Goal: Task Accomplishment & Management: Complete application form

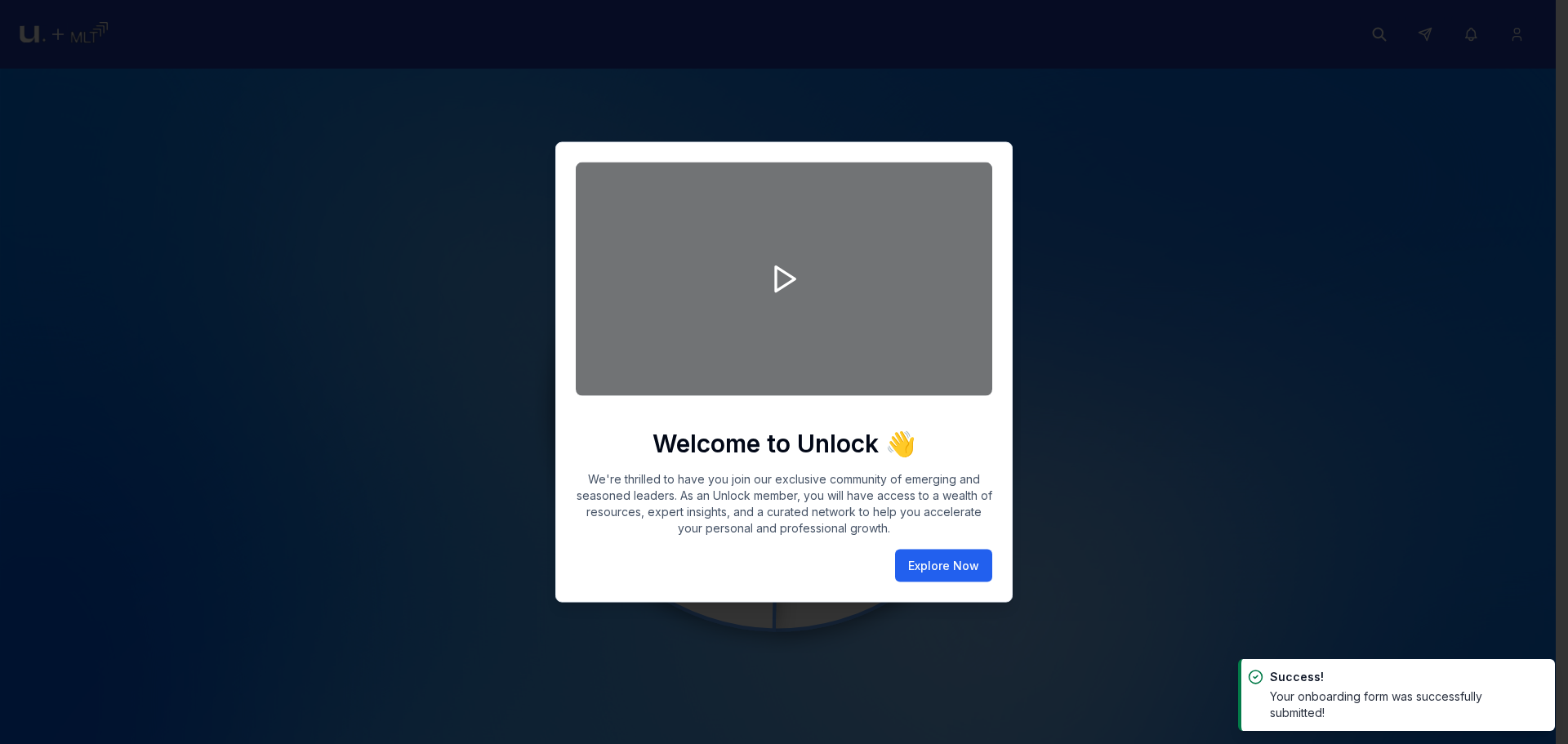
click at [964, 572] on button "Explore Now" at bounding box center [943, 566] width 97 height 32
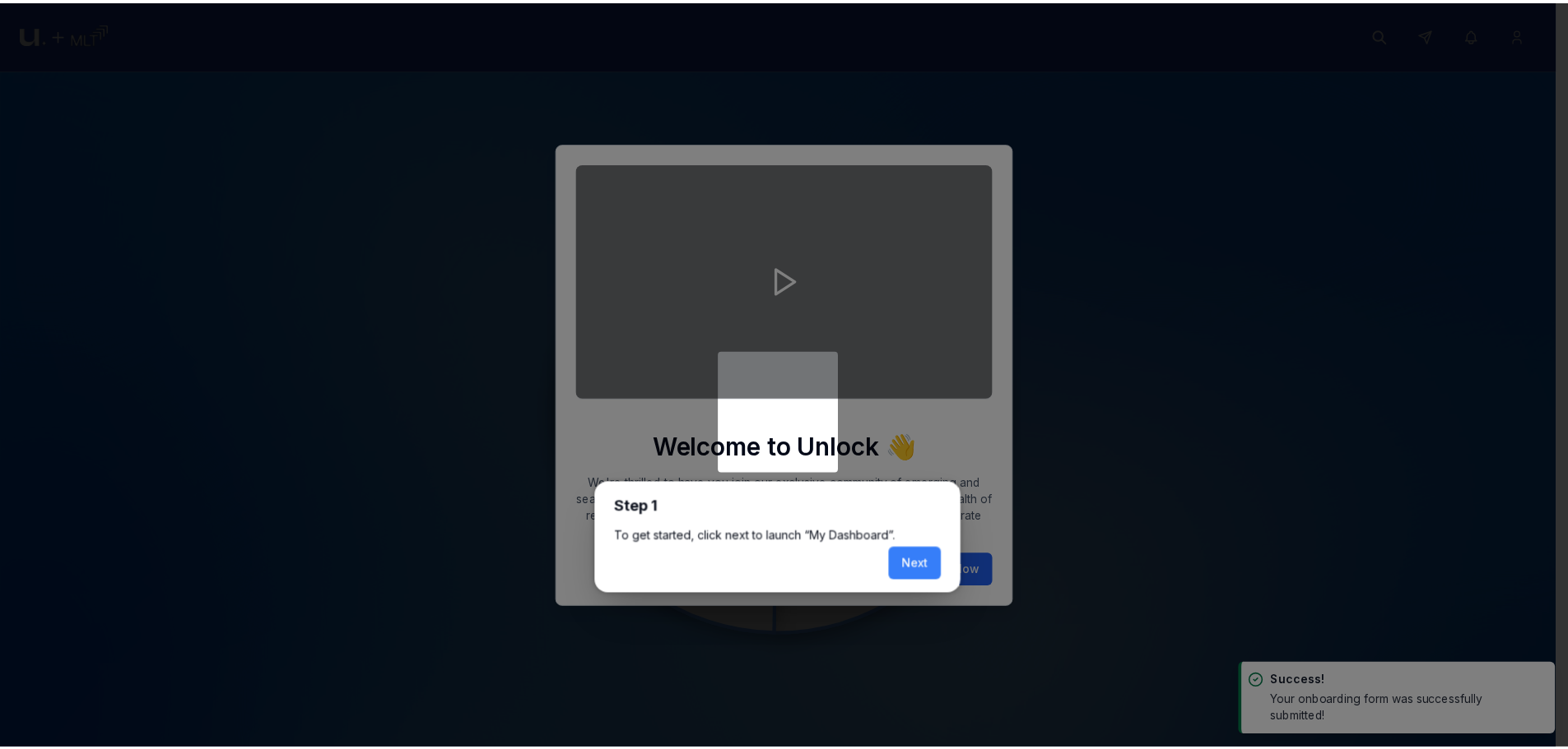
scroll to position [7, 0]
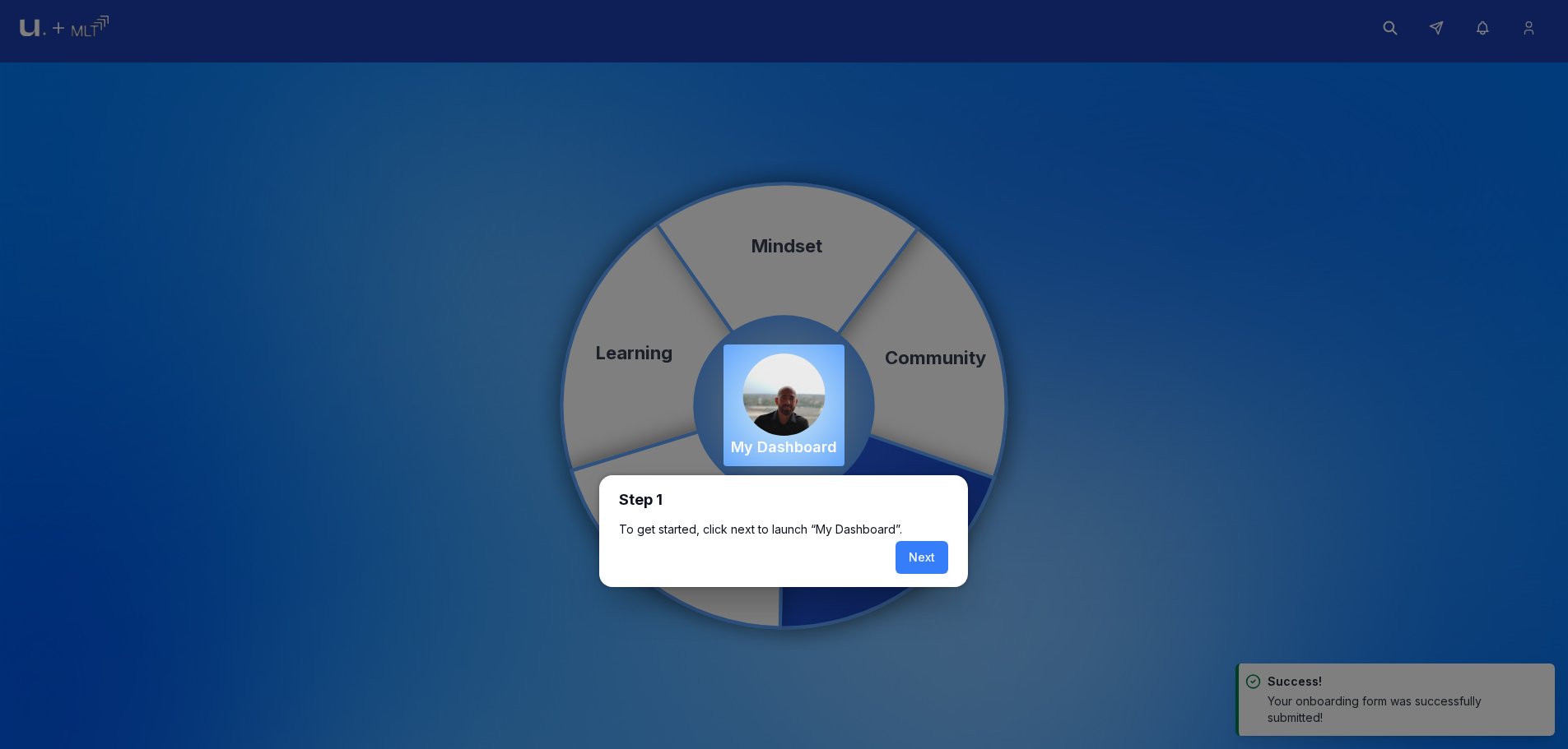
click at [930, 557] on button "Next" at bounding box center [921, 557] width 53 height 33
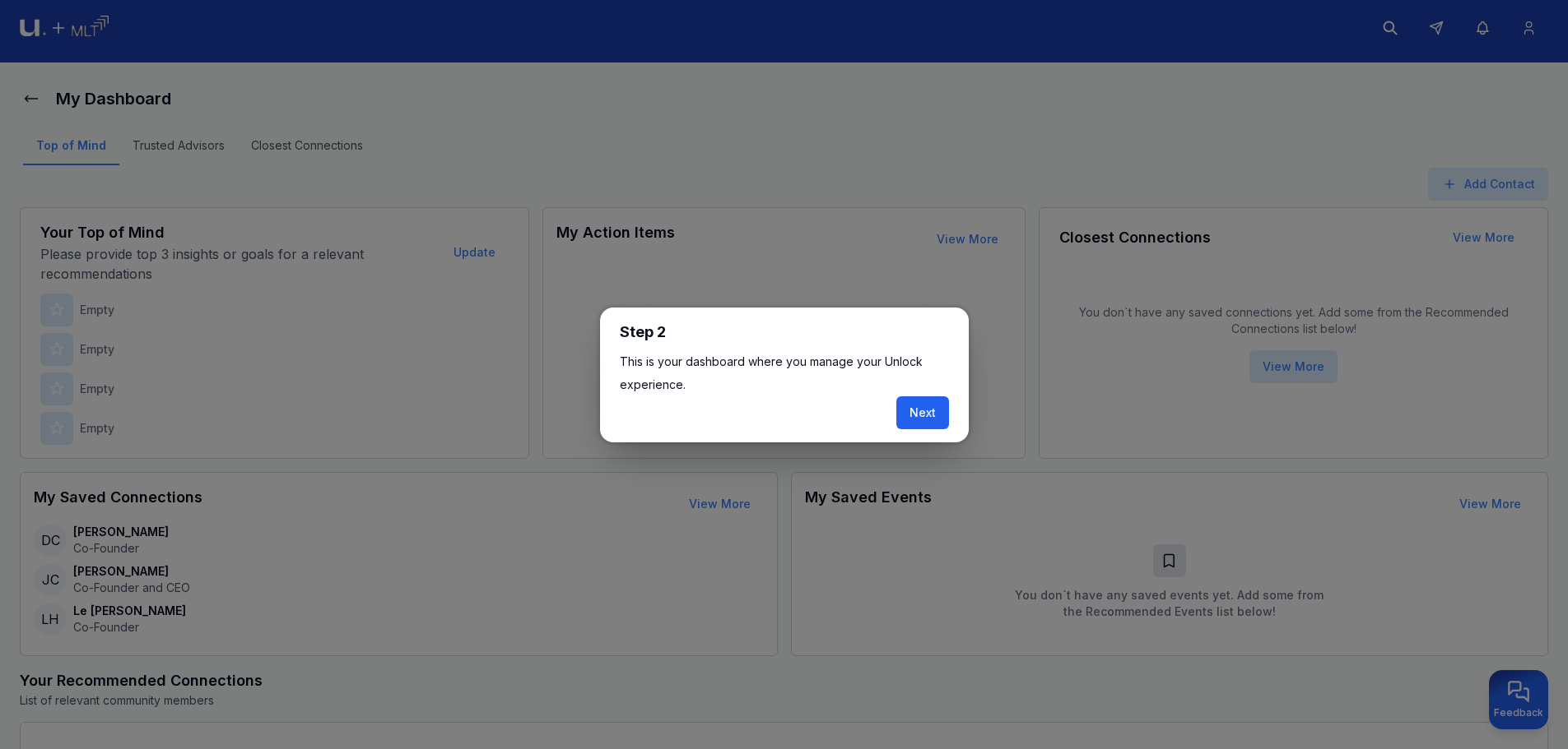
click at [933, 422] on button "Next" at bounding box center [922, 413] width 53 height 33
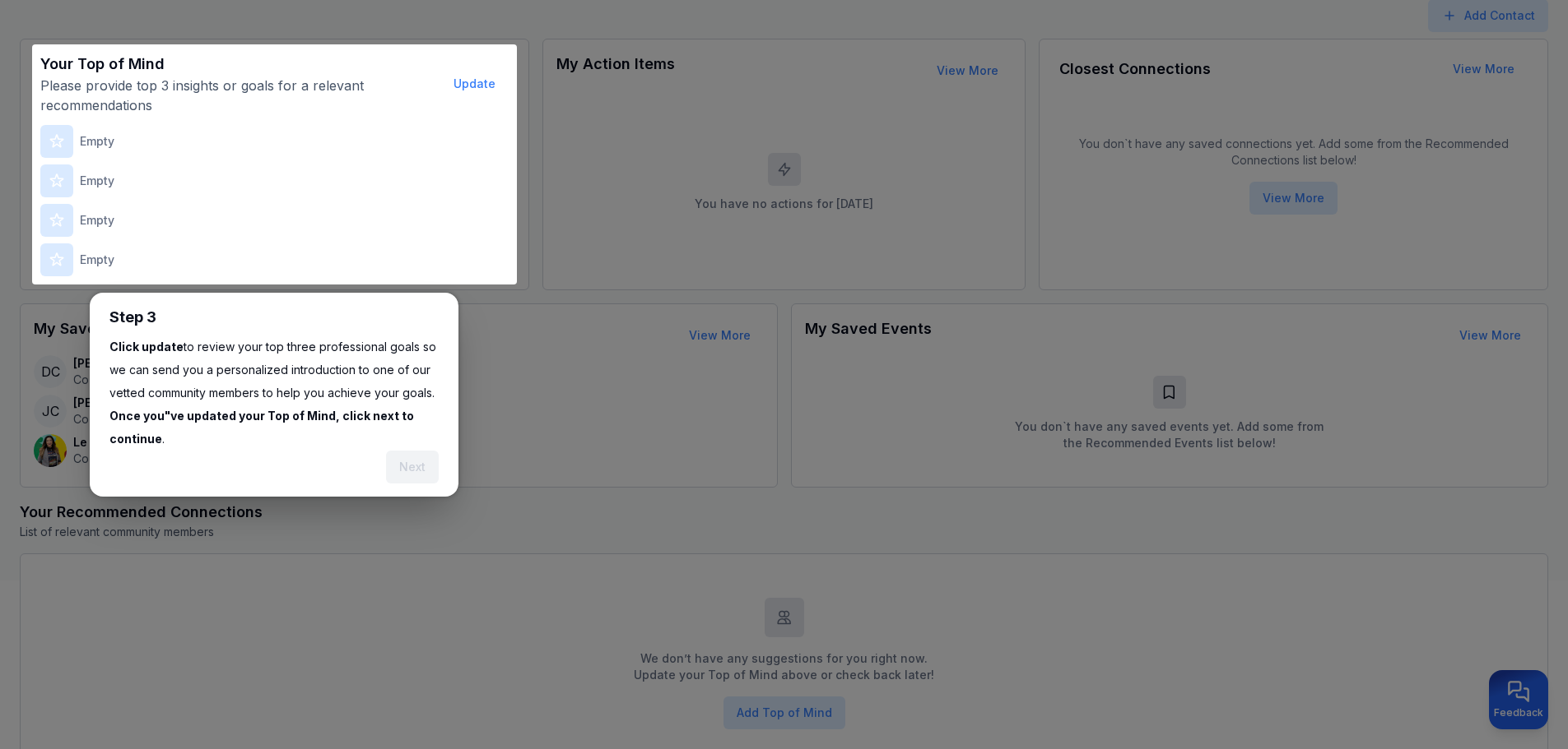
scroll to position [203, 0]
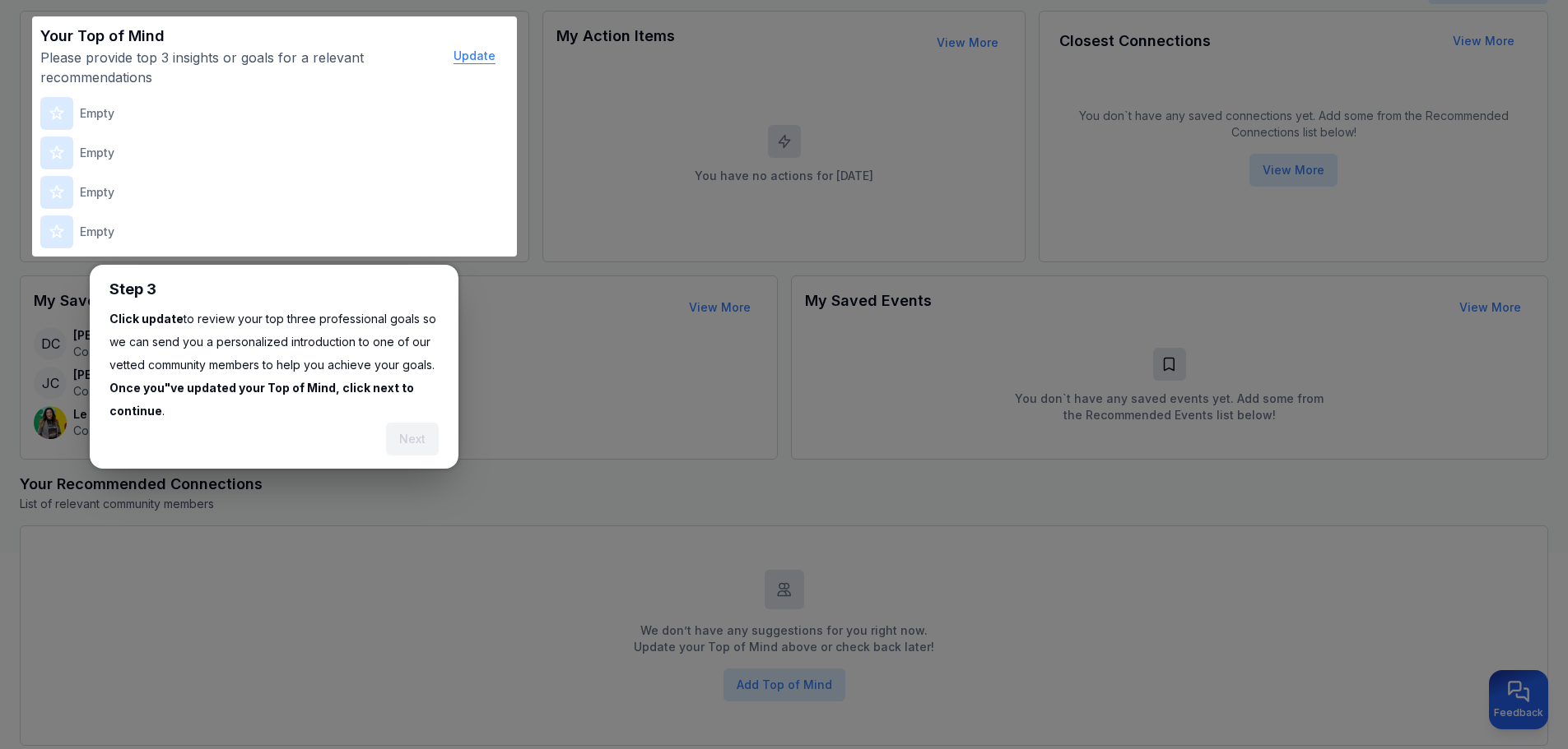
click at [468, 50] on button "Update" at bounding box center [473, 56] width 68 height 33
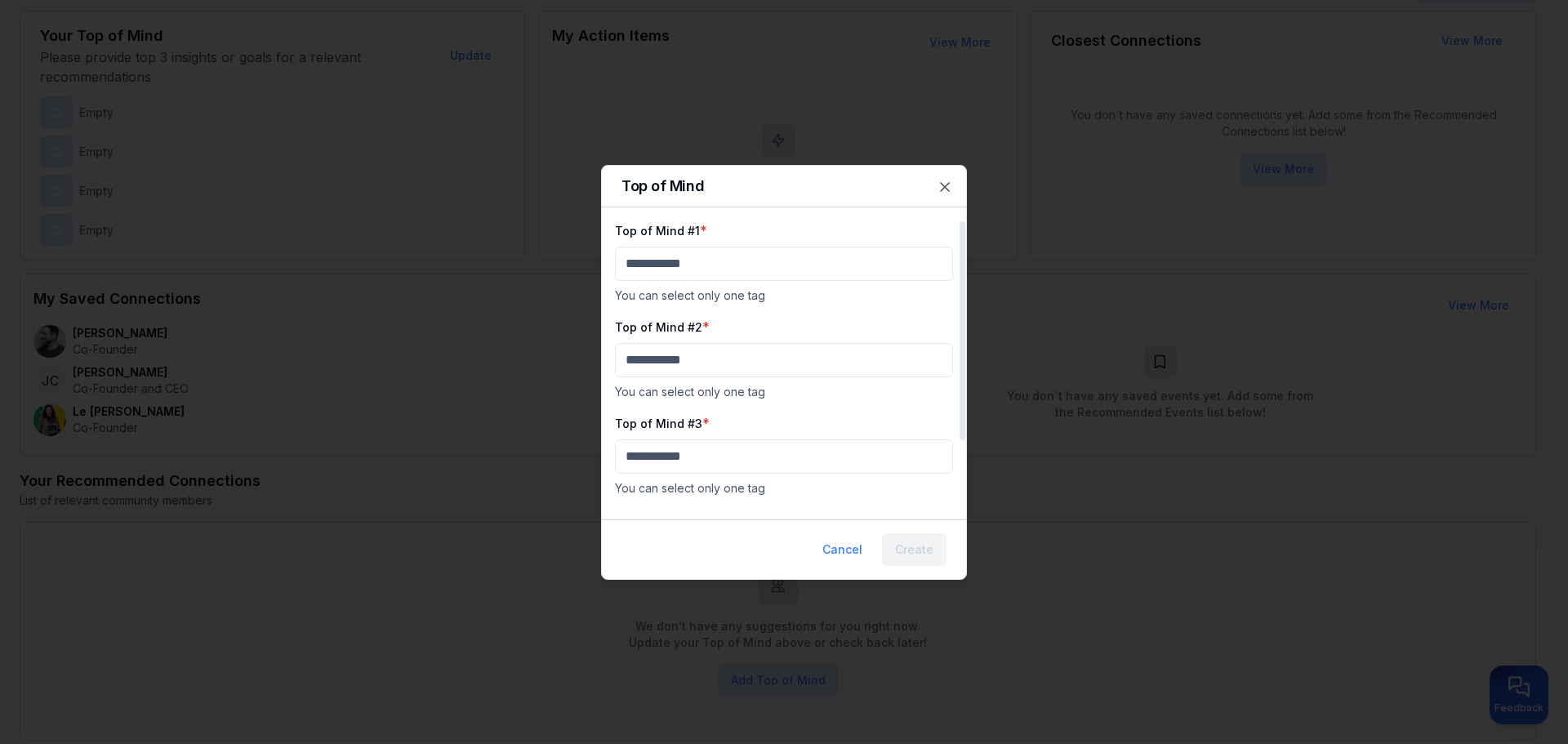
click at [715, 281] on div "Top of Mind #1 * You can select only one tag" at bounding box center [784, 263] width 338 height 84
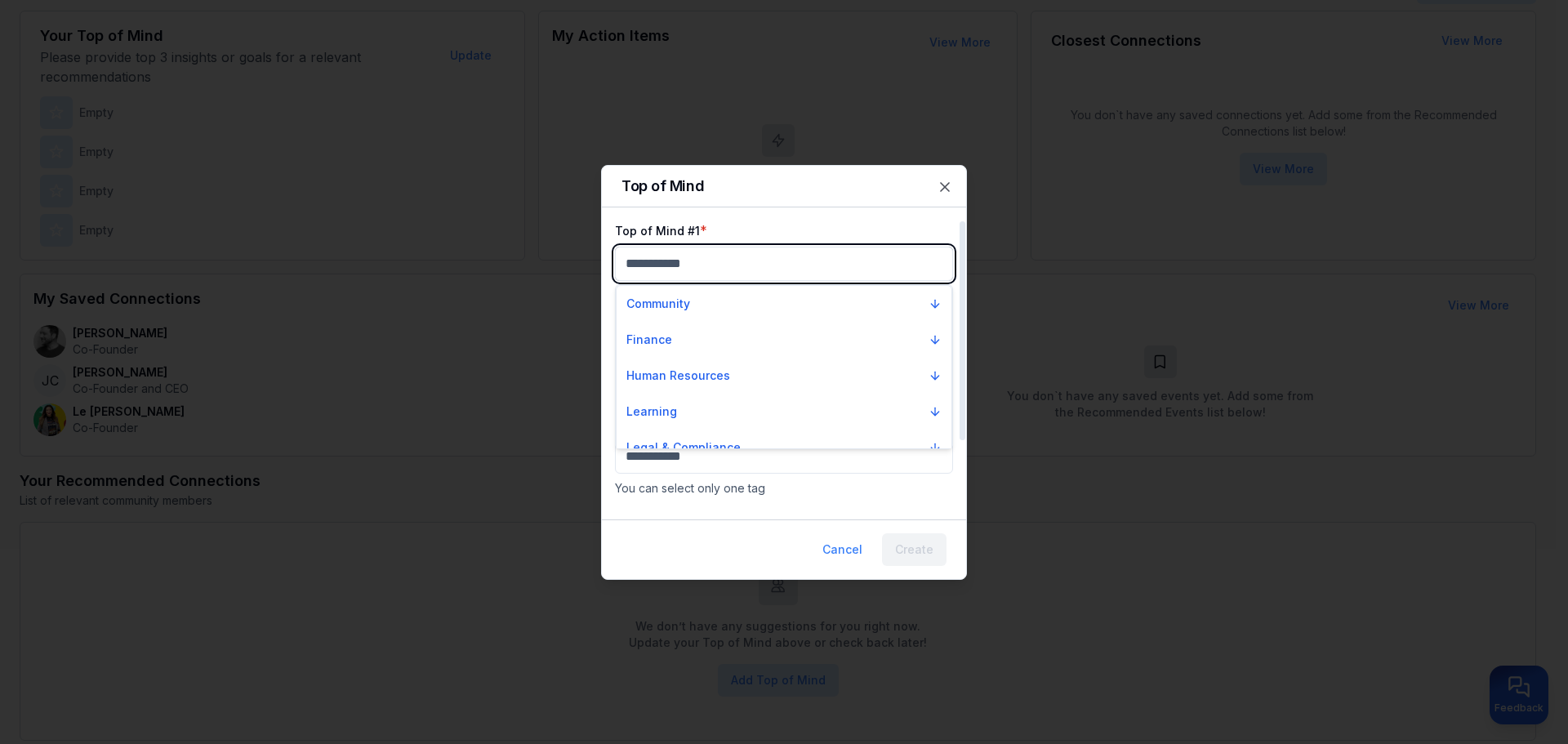
click at [720, 266] on body "My Dashboard Top of Mind Trusted Advisors Closest Connections Add Contact Your …" at bounding box center [778, 170] width 1556 height 744
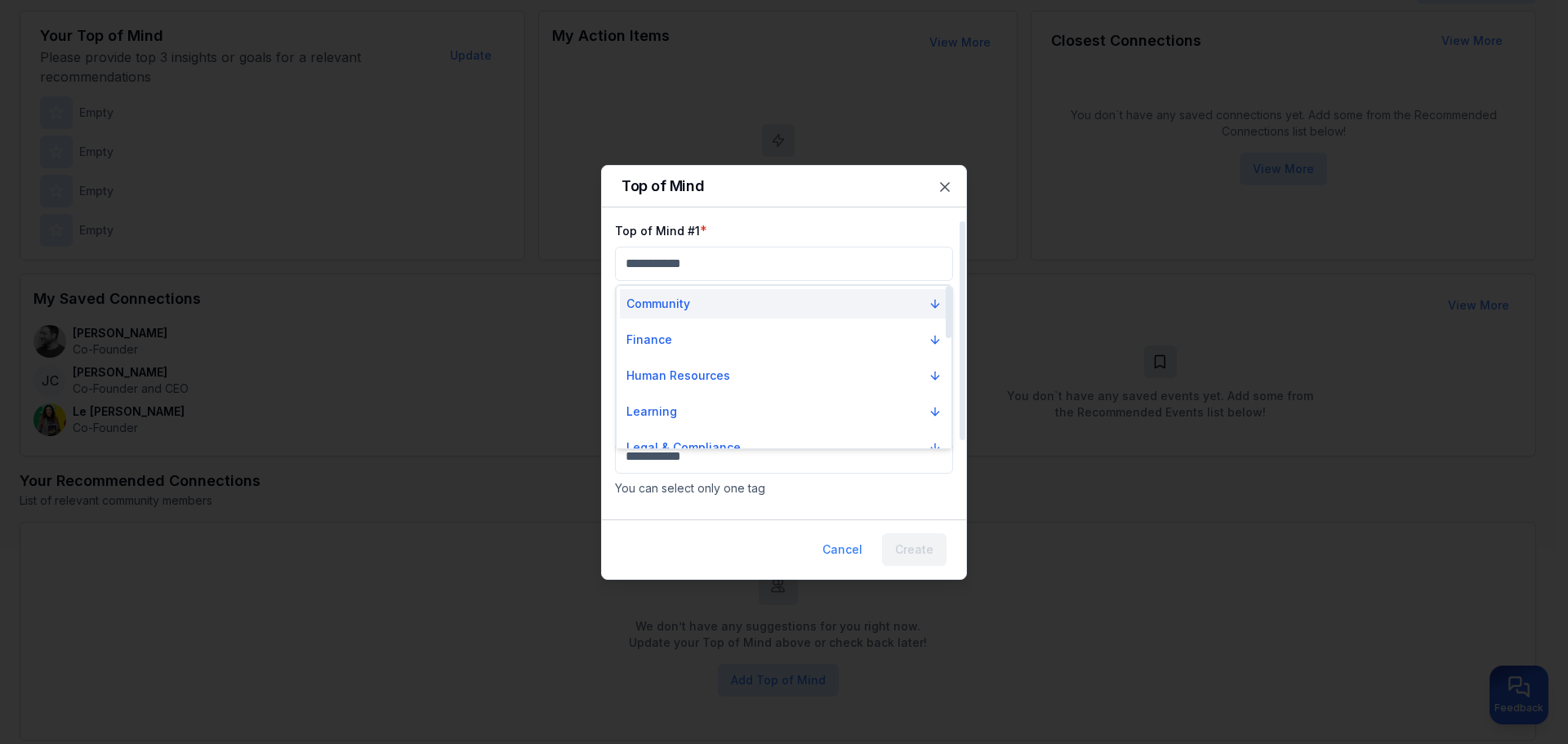
click at [710, 313] on button "Community" at bounding box center [784, 303] width 328 height 29
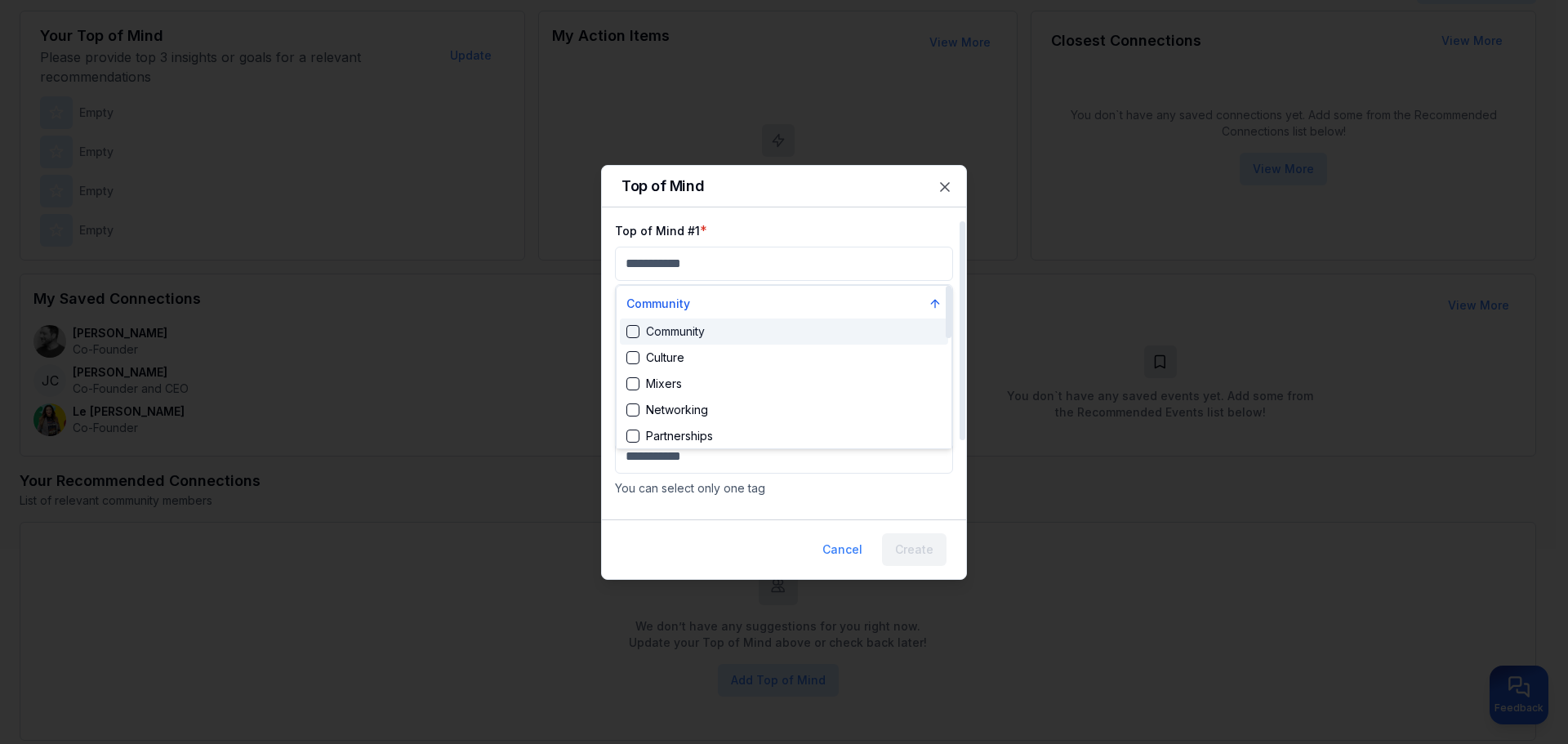
click at [702, 343] on div "Community" at bounding box center [784, 331] width 328 height 26
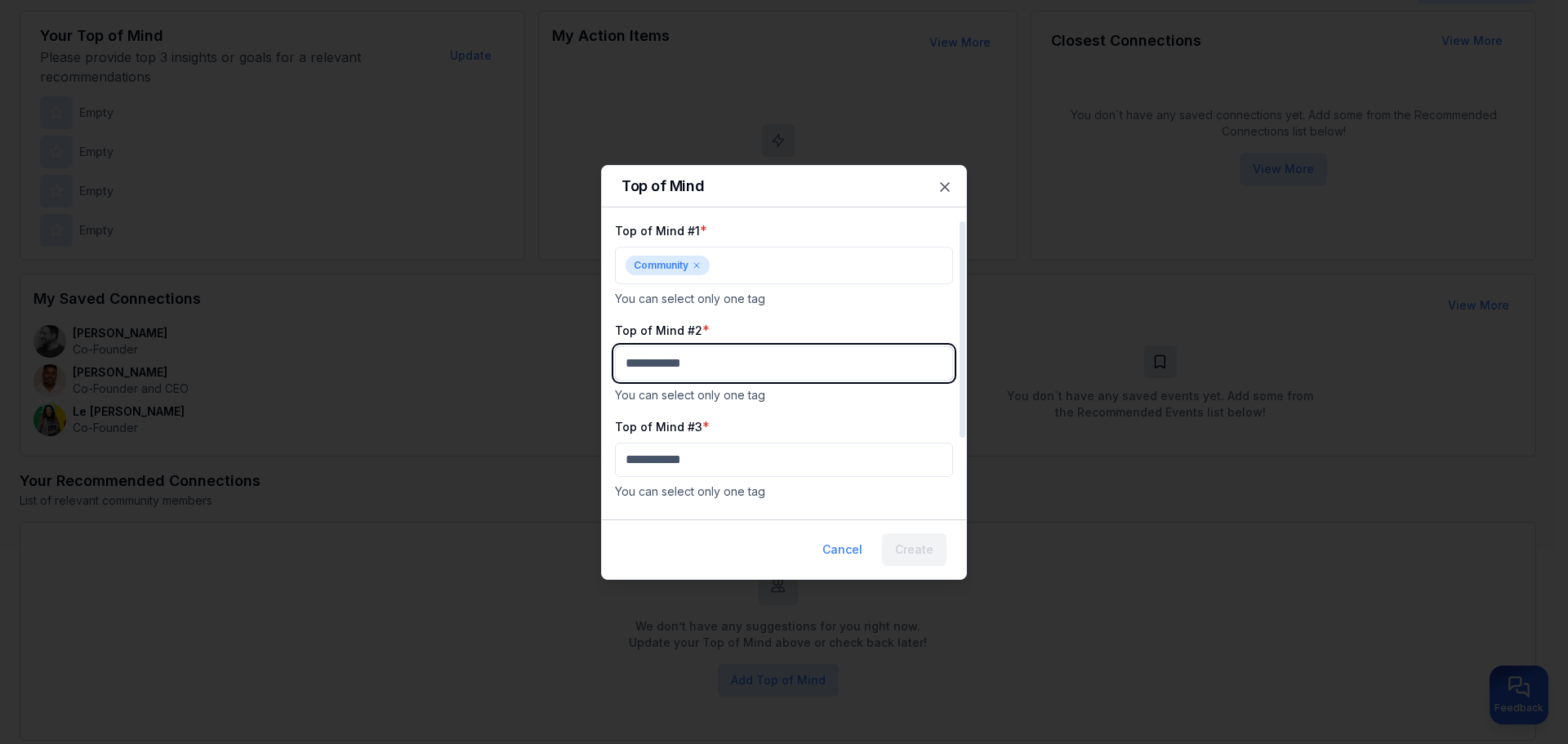
click at [731, 362] on body "My Dashboard Top of Mind Trusted Advisors Closest Connections Add Contact Your …" at bounding box center [778, 170] width 1556 height 744
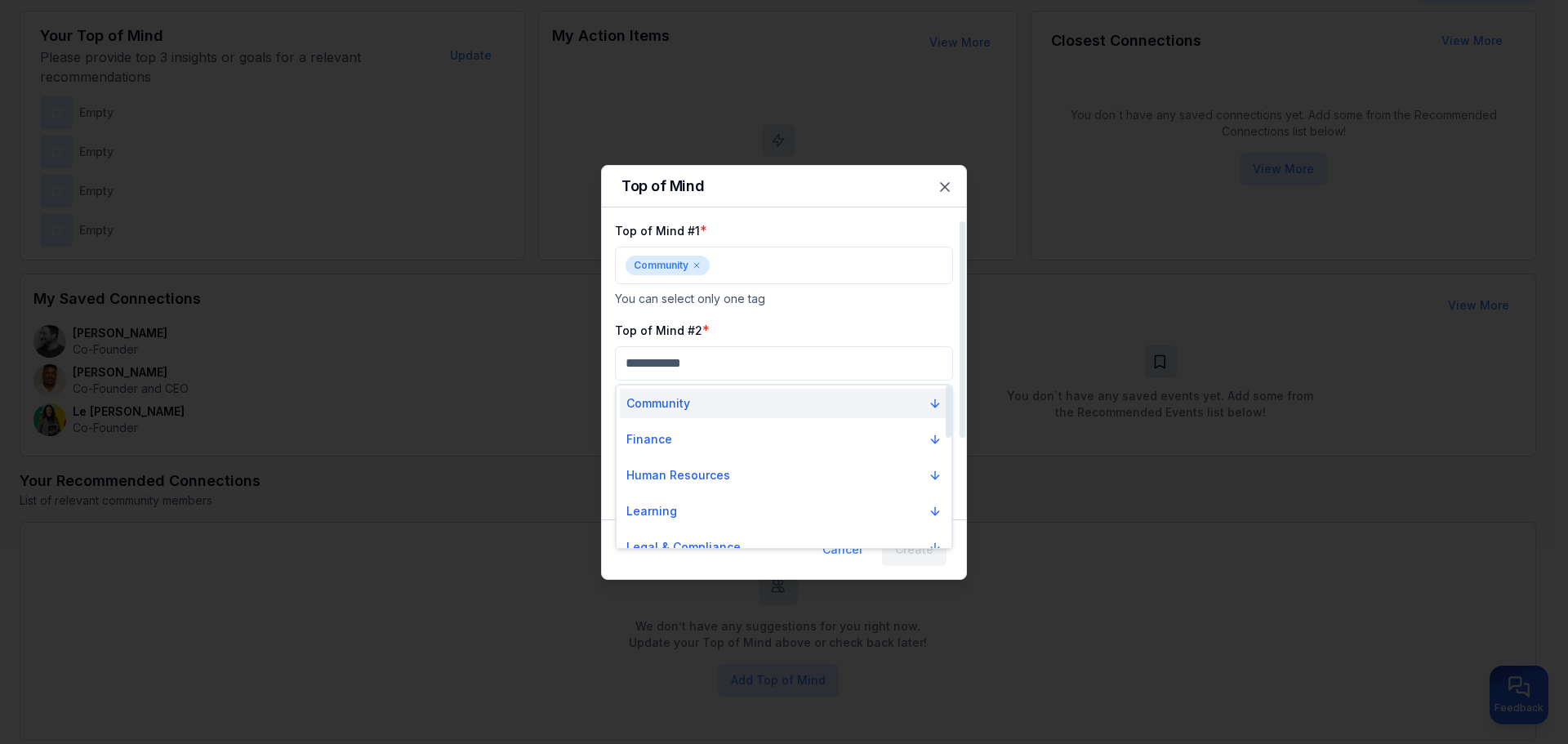
click at [737, 418] on button "Community" at bounding box center [784, 403] width 328 height 29
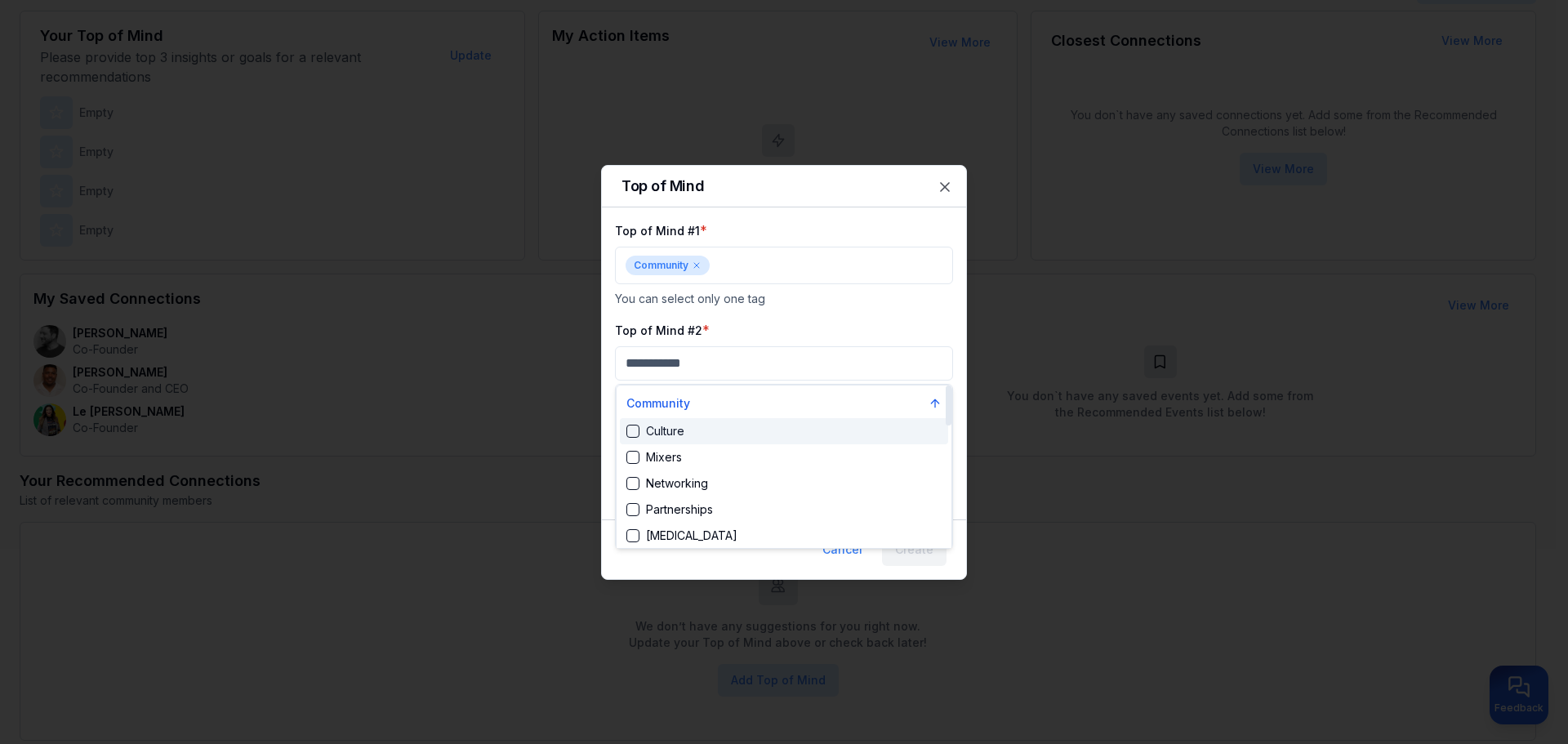
click at [736, 432] on div "Culture" at bounding box center [784, 431] width 328 height 26
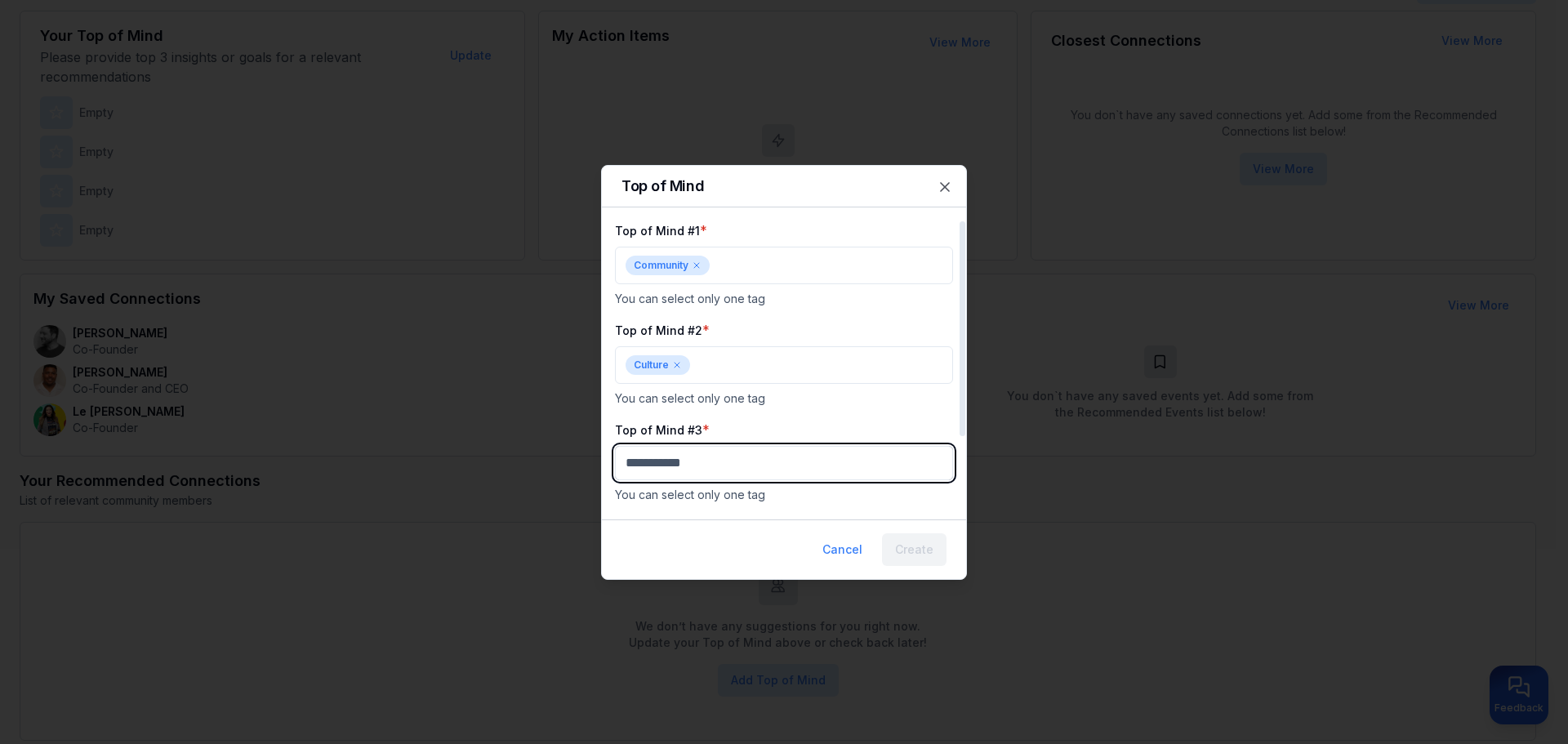
click at [768, 464] on body "My Dashboard Top of Mind Trusted Advisors Closest Connections Add Contact Your …" at bounding box center [778, 170] width 1556 height 744
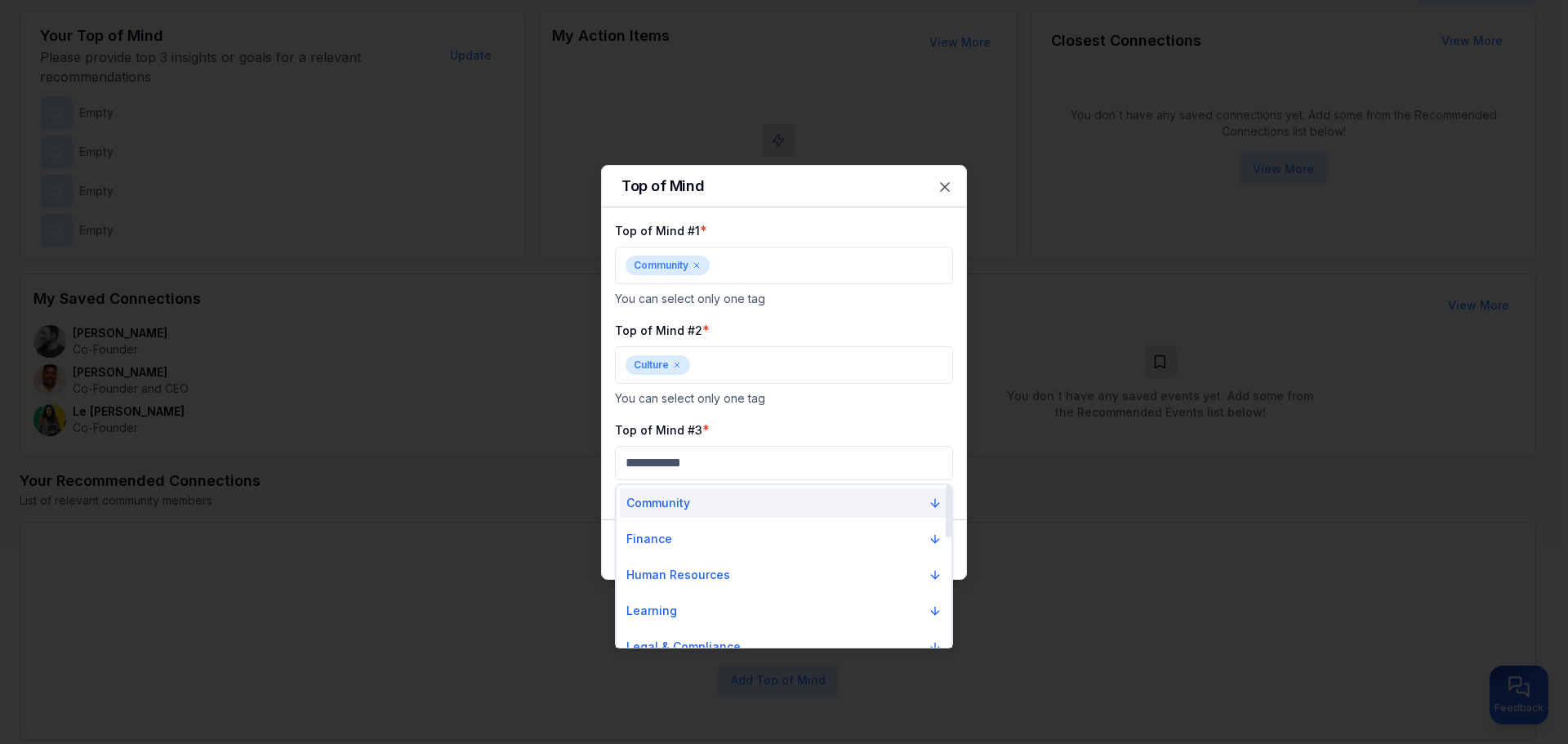
click at [754, 509] on button "Community" at bounding box center [784, 502] width 328 height 29
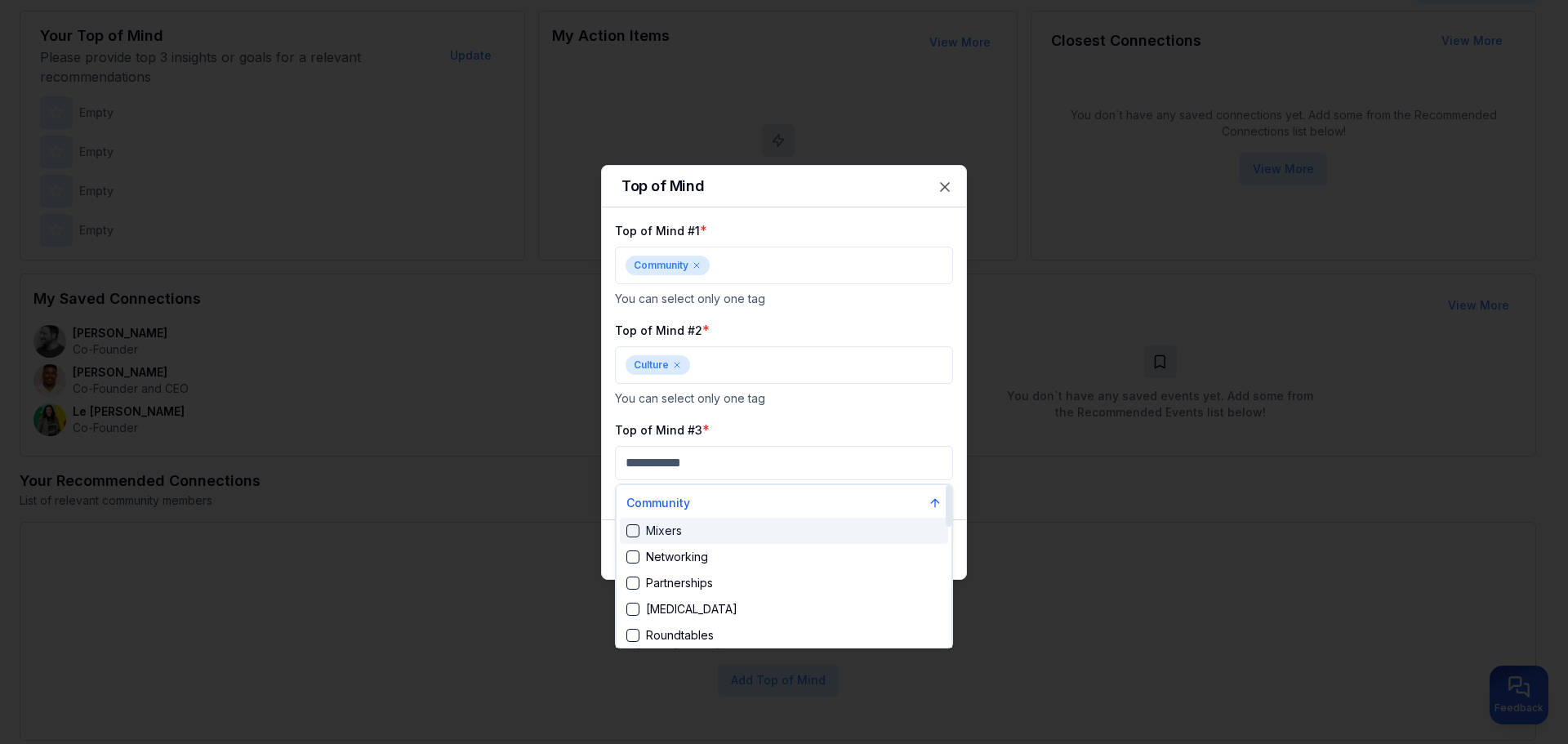
click at [754, 535] on div "Mixers" at bounding box center [784, 530] width 328 height 26
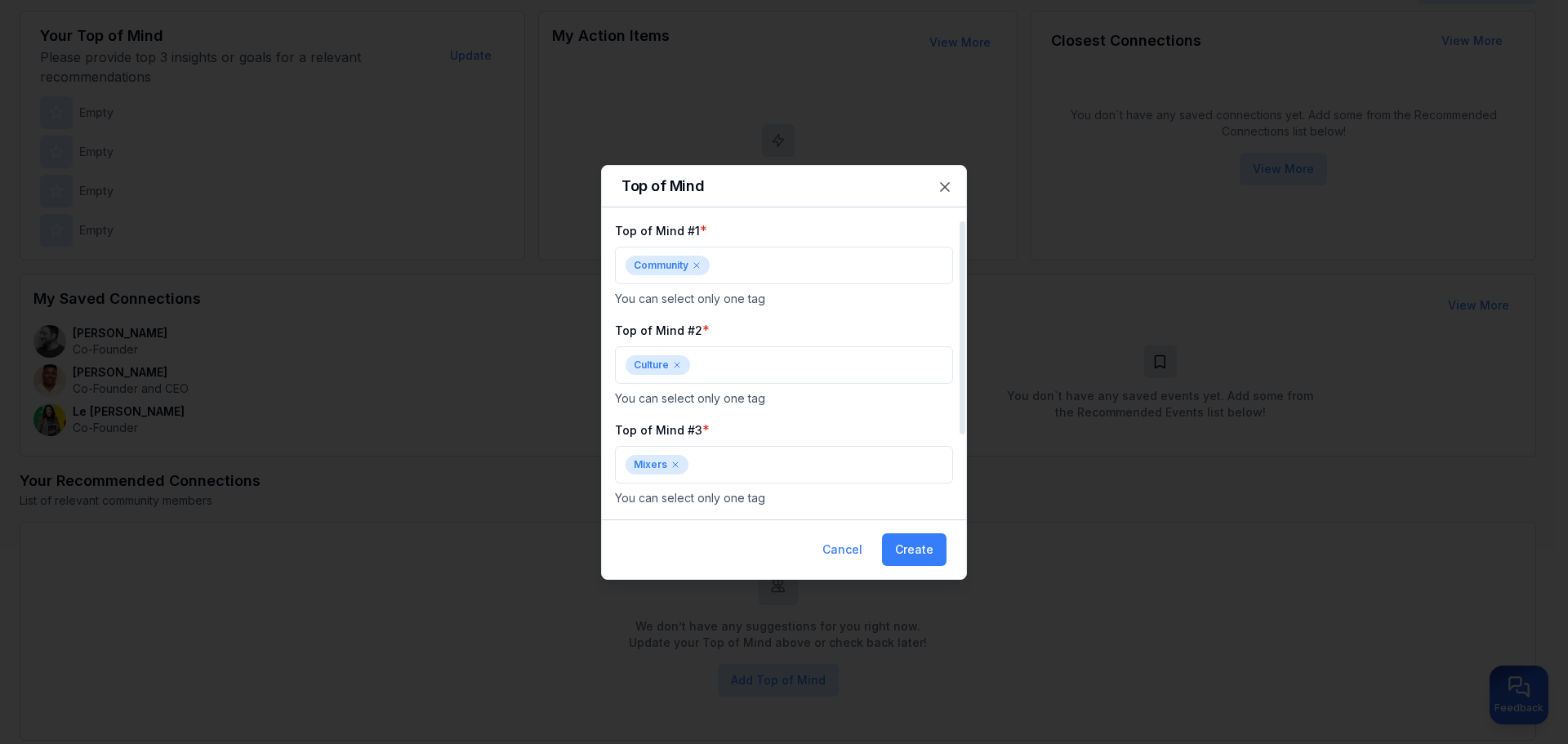
click at [810, 421] on div "Top of Mind #3 * Mixers You can select only one tag" at bounding box center [784, 462] width 338 height 87
click at [907, 546] on button "Create" at bounding box center [914, 550] width 65 height 32
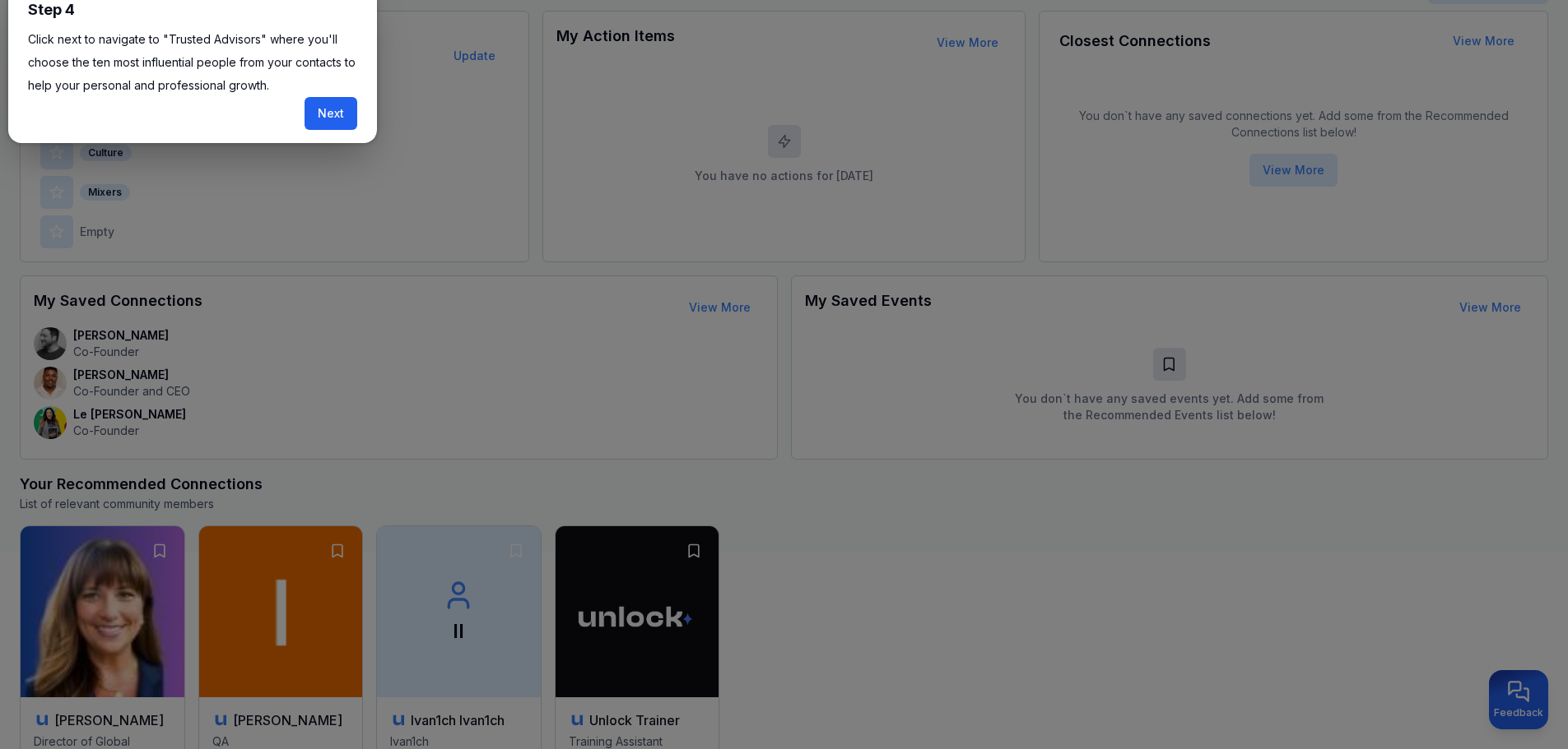
click at [342, 116] on button "Next" at bounding box center [331, 113] width 53 height 33
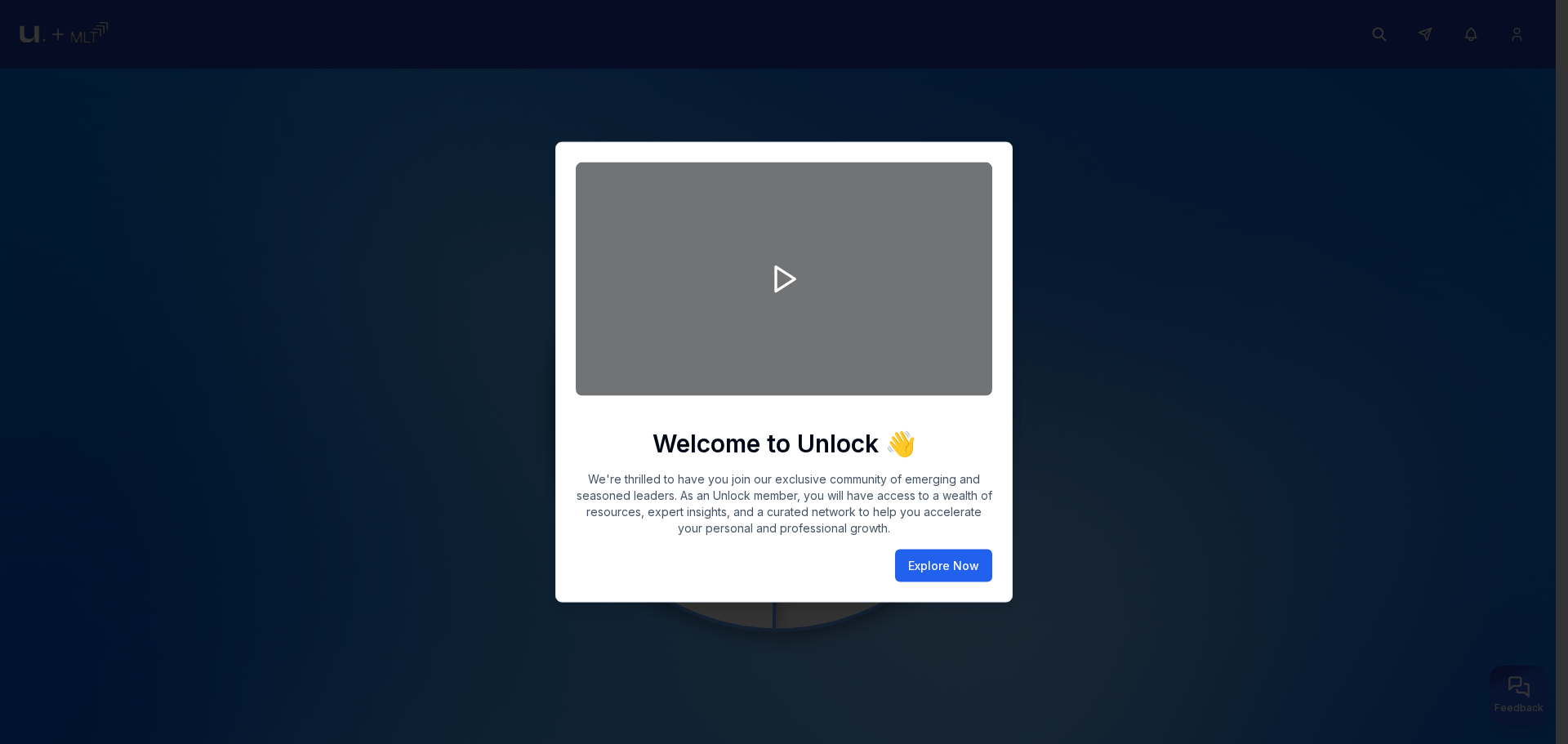
click at [947, 573] on button "Explore Now" at bounding box center [943, 566] width 97 height 32
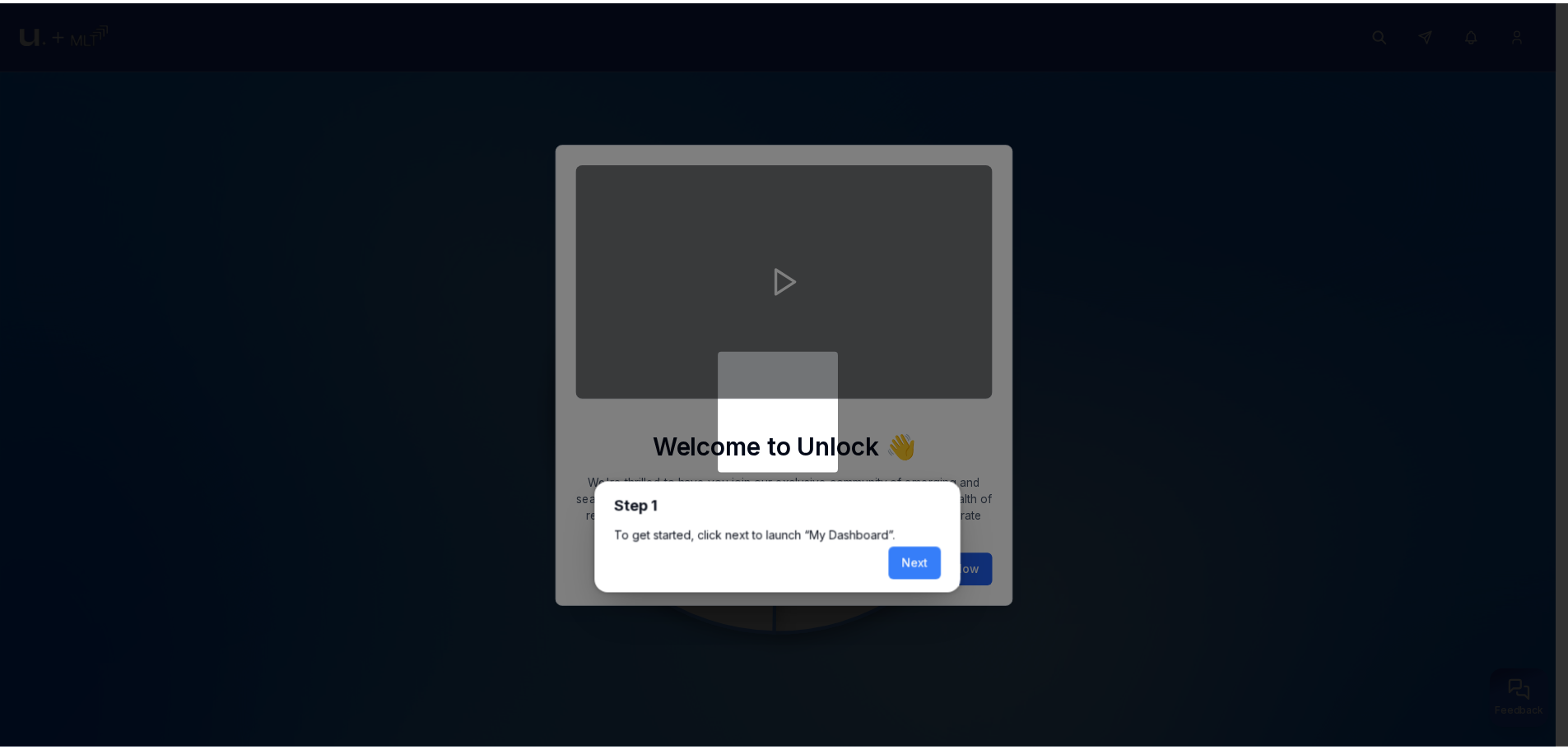
scroll to position [7, 0]
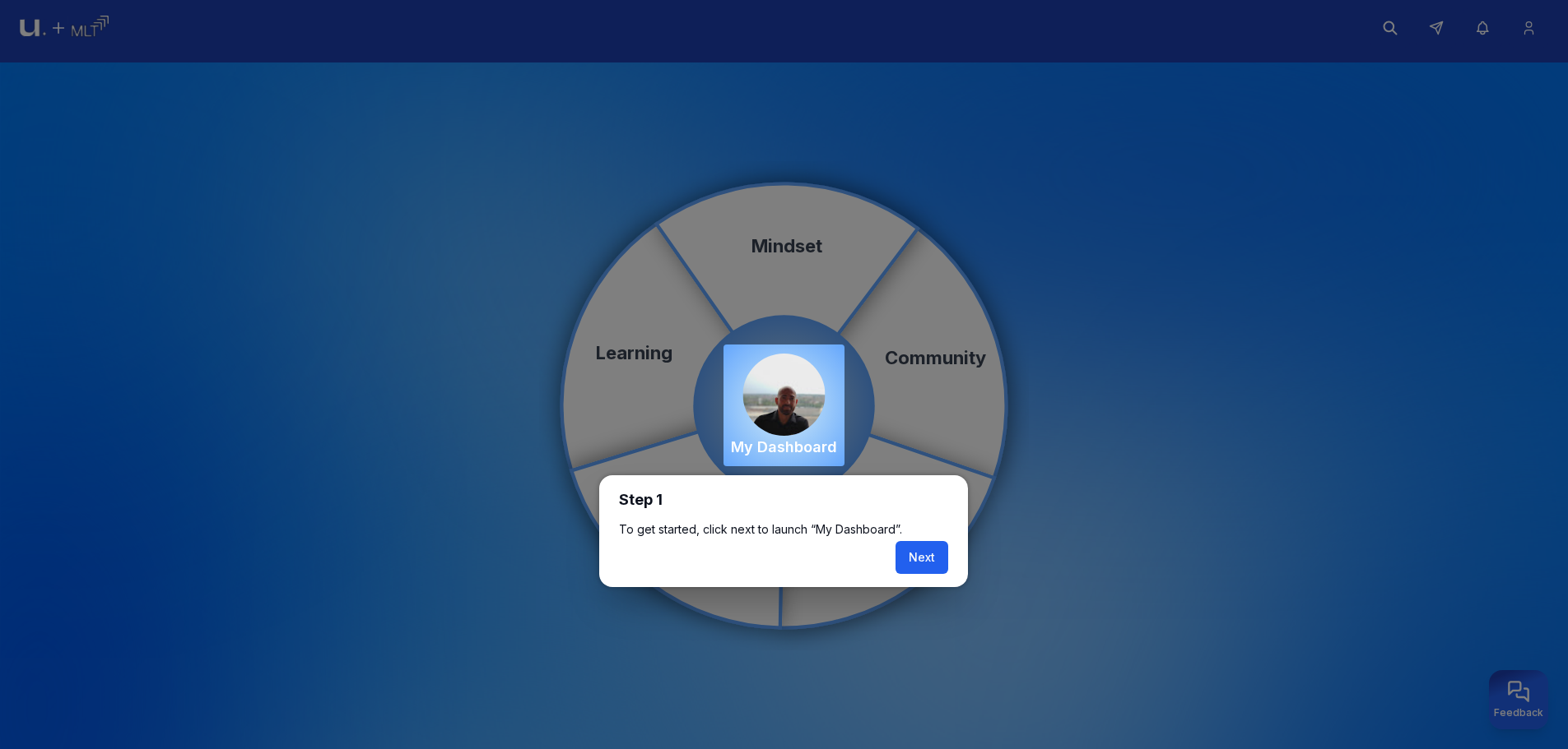
click at [937, 567] on button "Next" at bounding box center [921, 557] width 53 height 33
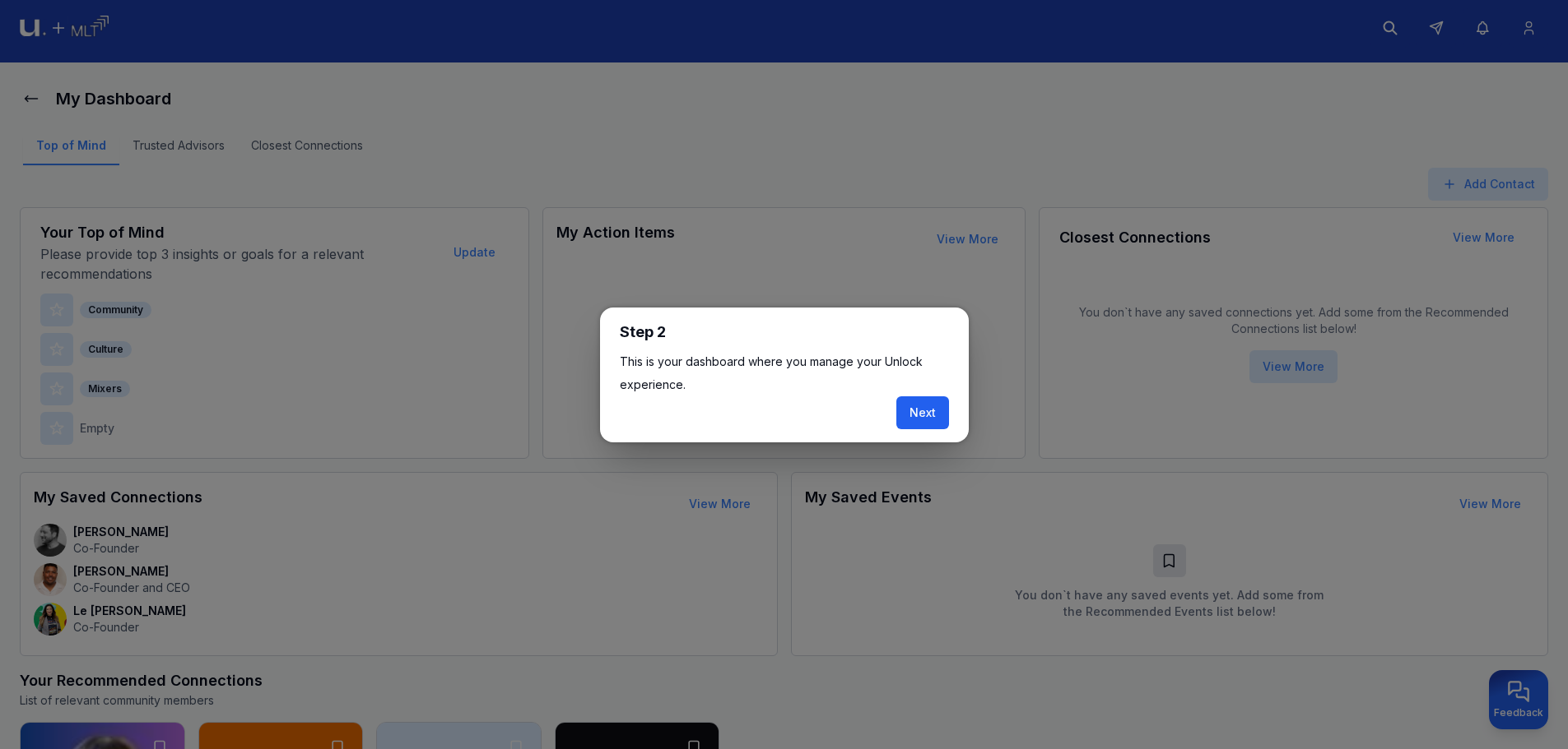
click at [928, 410] on button "Next" at bounding box center [922, 413] width 53 height 33
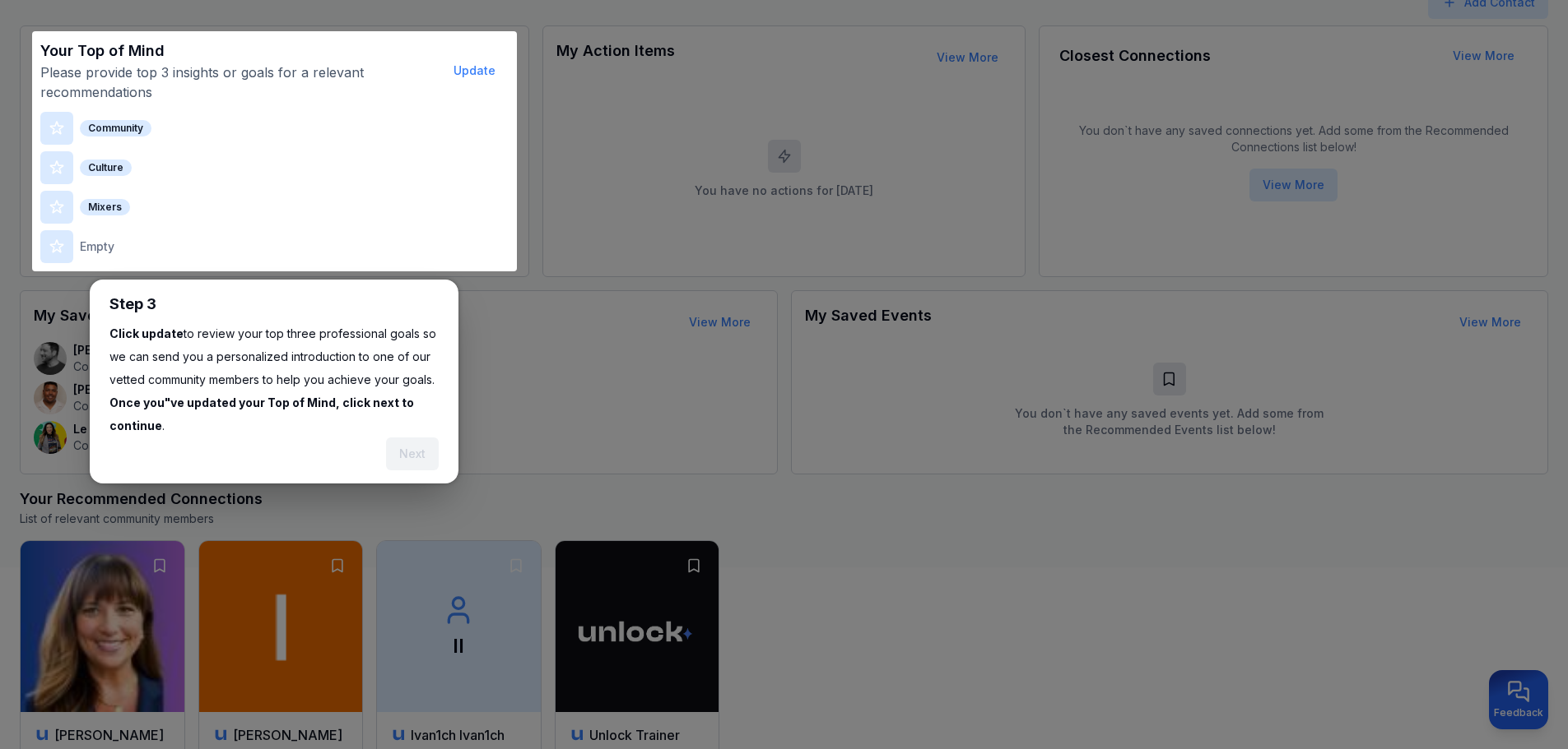
scroll to position [203, 0]
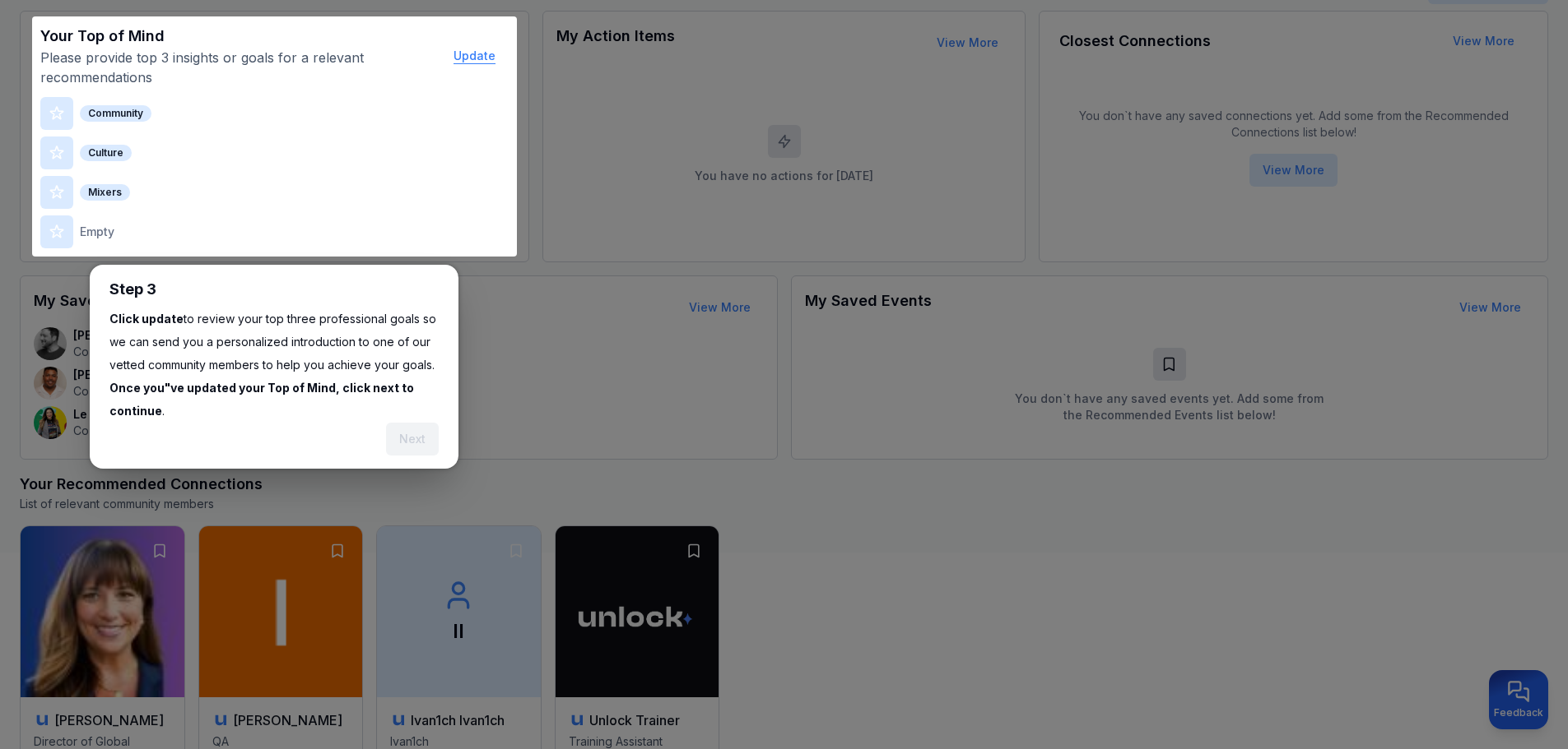
click at [481, 61] on button "Update" at bounding box center [473, 56] width 68 height 33
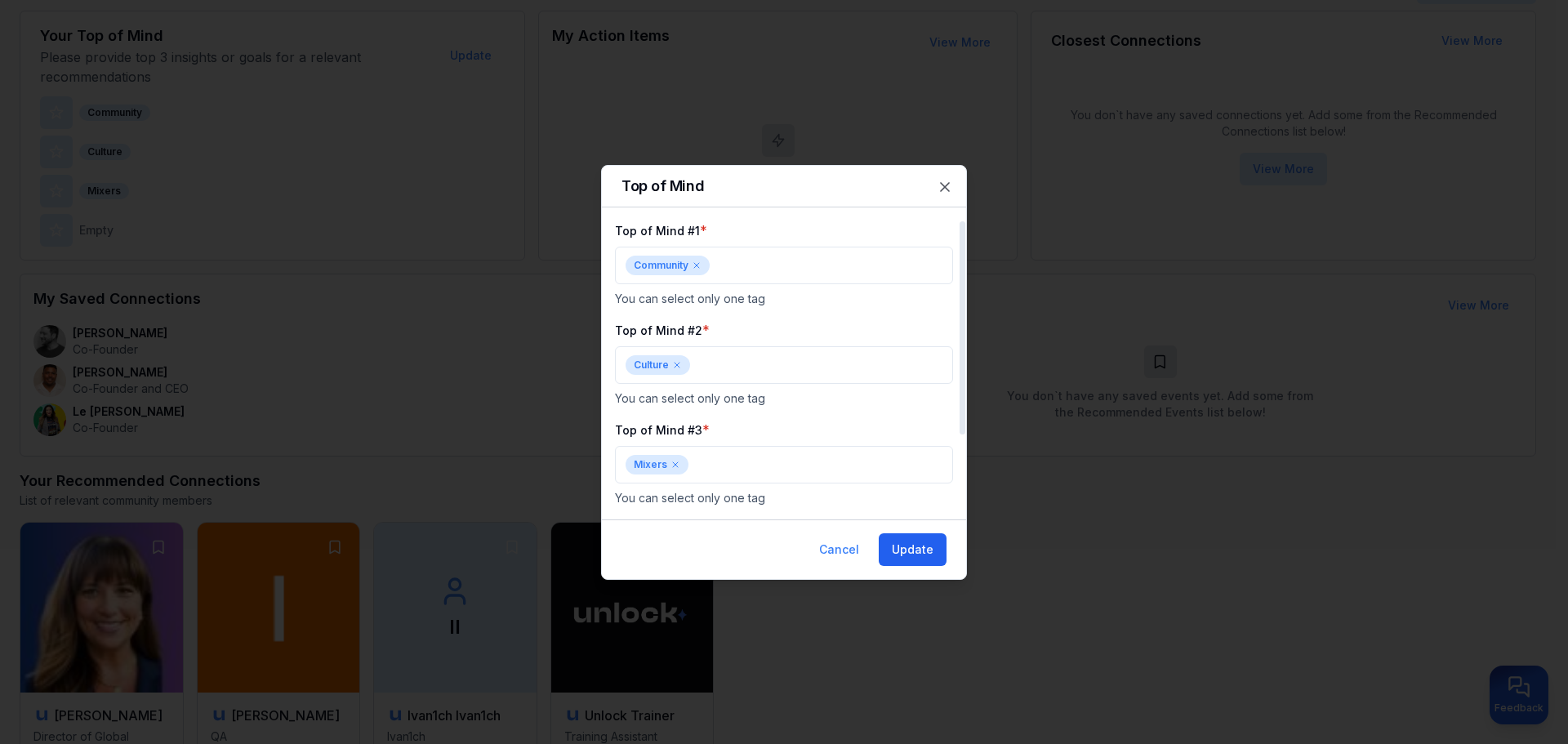
click at [897, 538] on button "Update" at bounding box center [912, 550] width 68 height 32
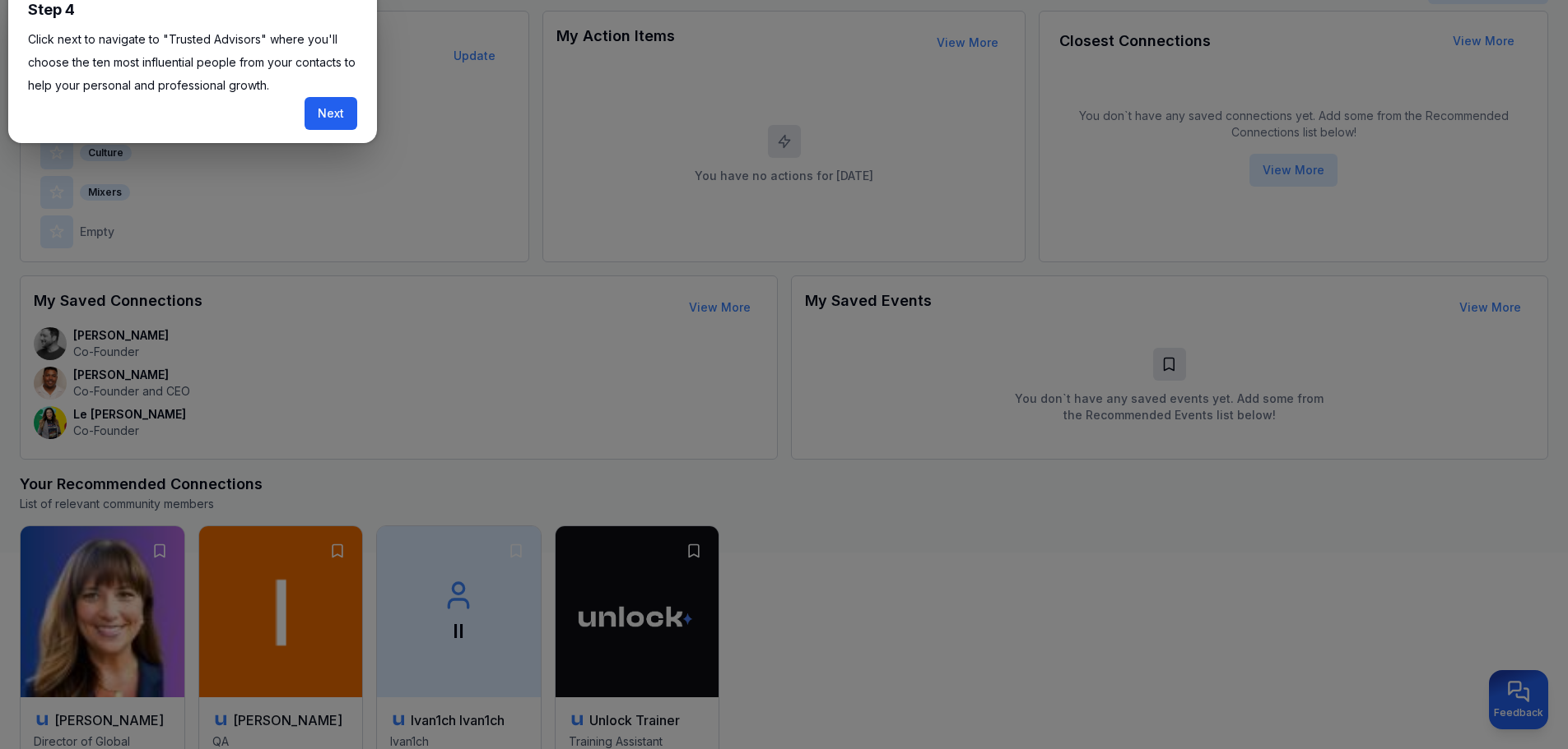
click at [338, 113] on button "Next" at bounding box center [331, 113] width 53 height 33
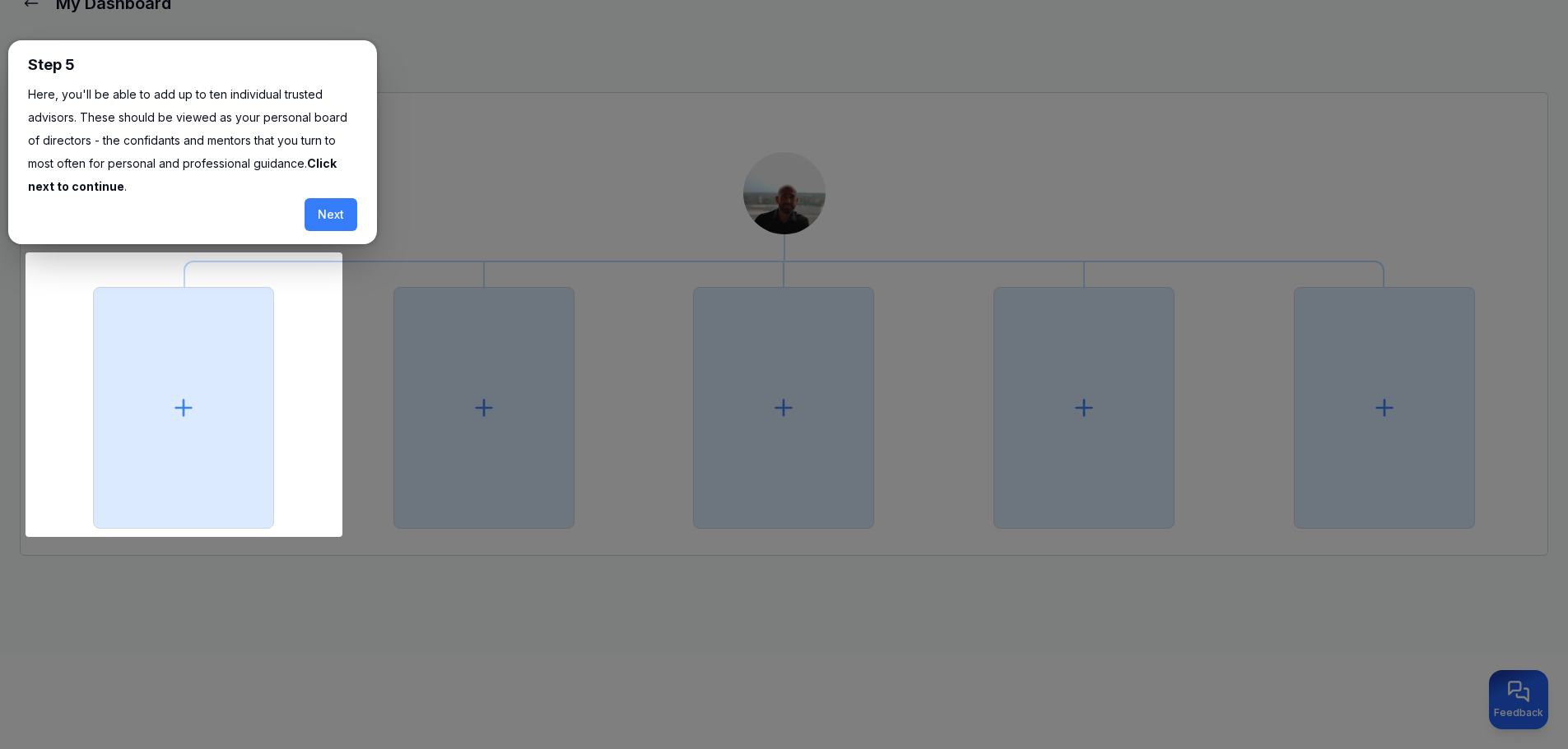
click at [334, 216] on button "Next" at bounding box center [331, 215] width 53 height 33
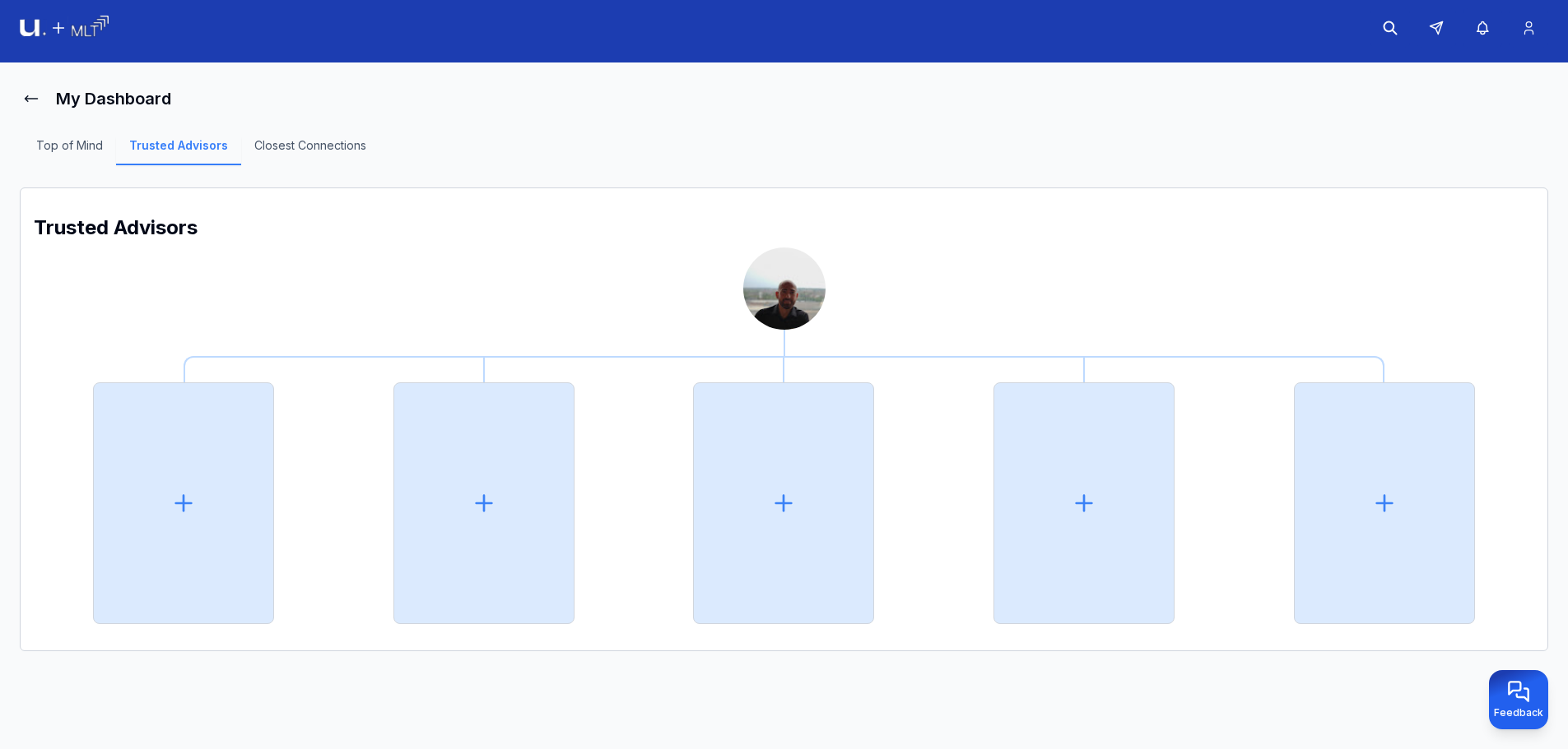
scroll to position [7, 0]
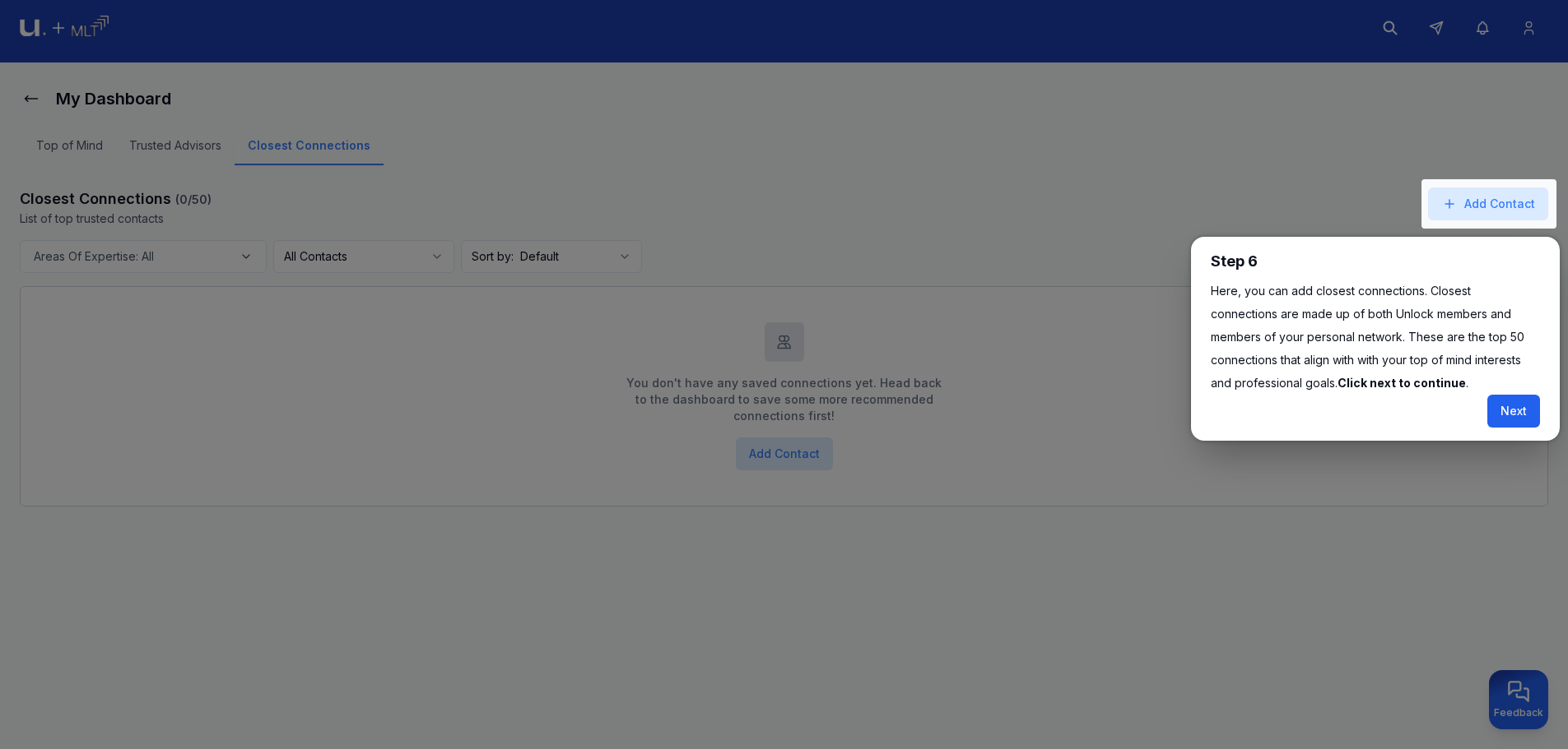
click at [1498, 407] on button "Next" at bounding box center [1513, 411] width 53 height 33
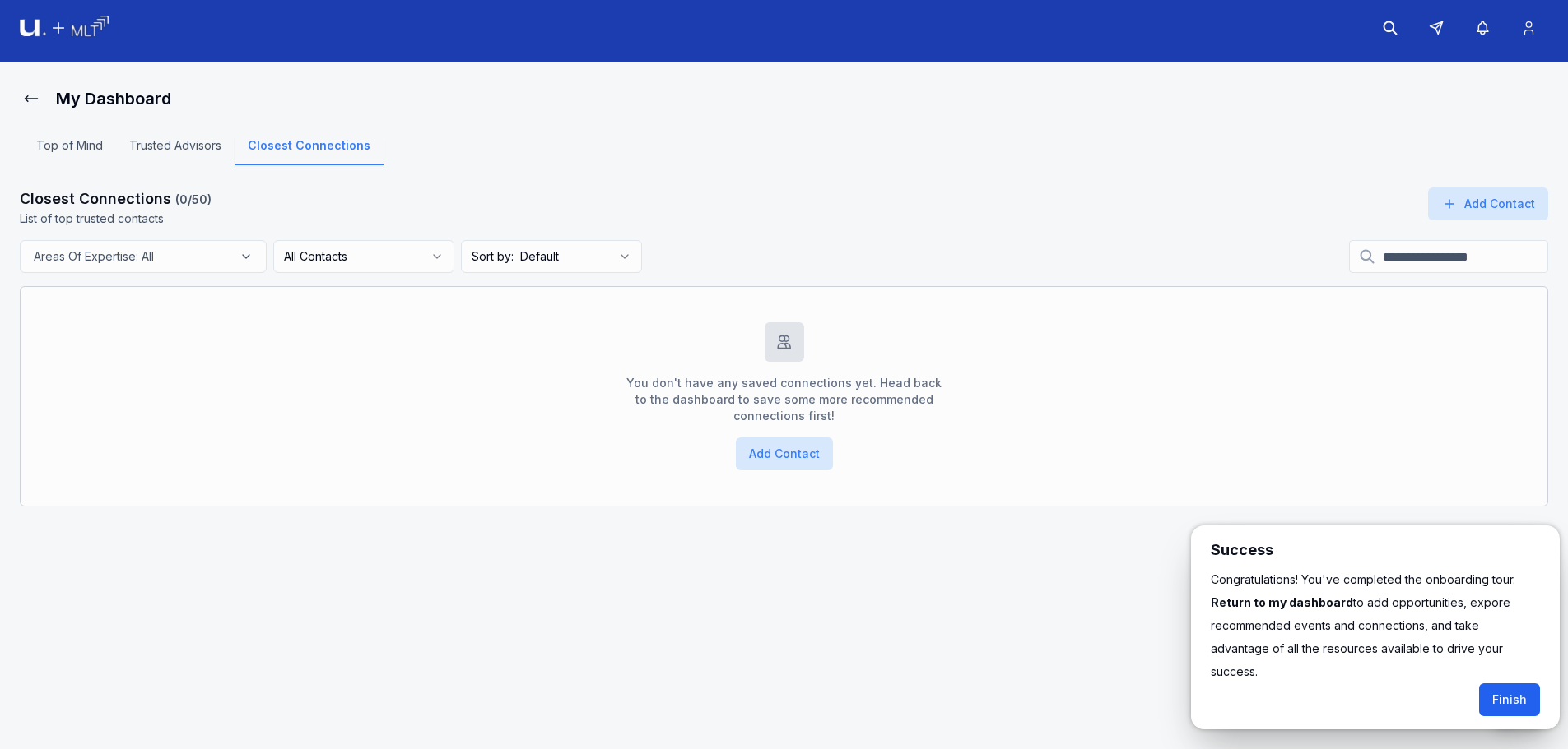
click at [1504, 684] on button "Finish" at bounding box center [1510, 700] width 61 height 33
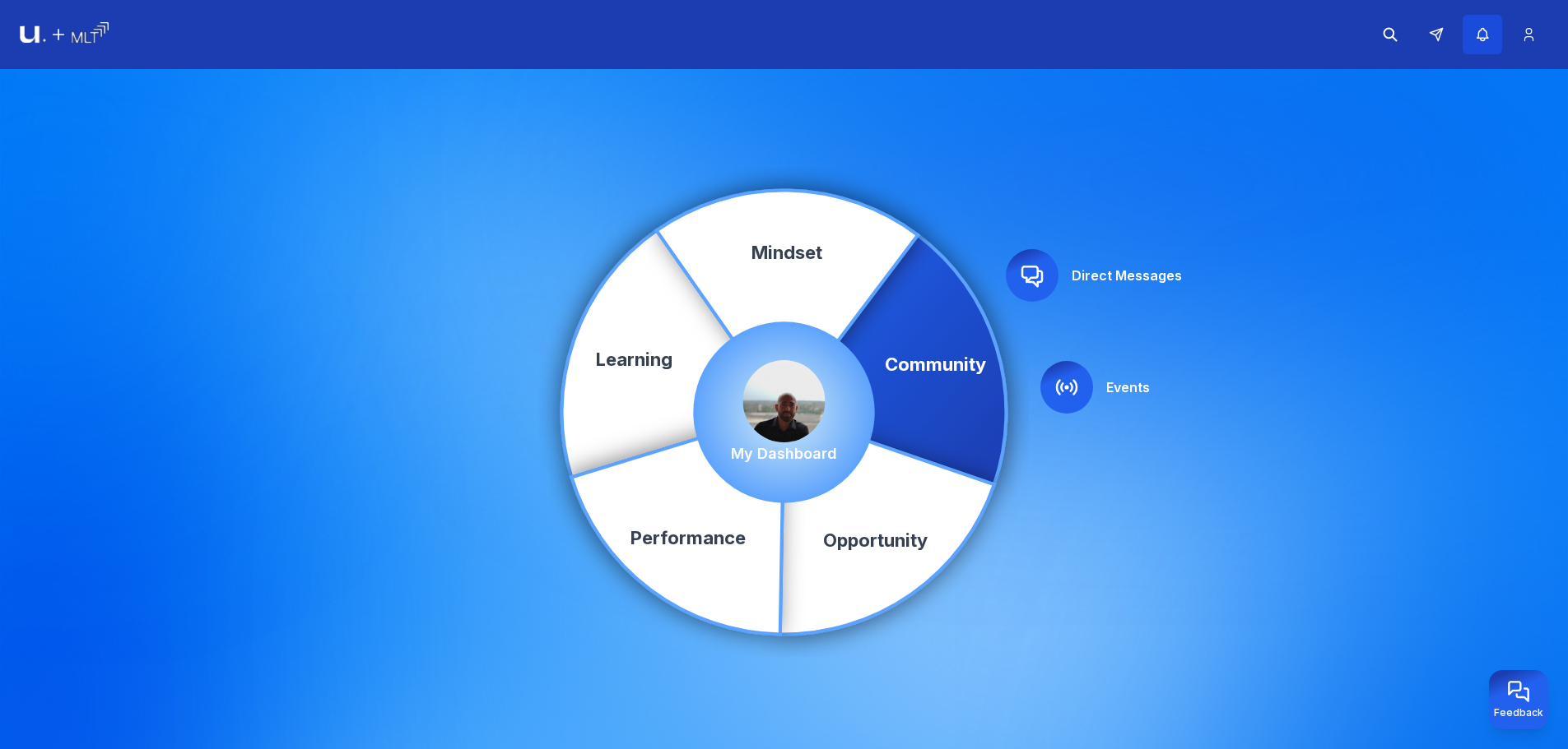
click at [1480, 36] on icon "button" at bounding box center [1483, 34] width 17 height 16
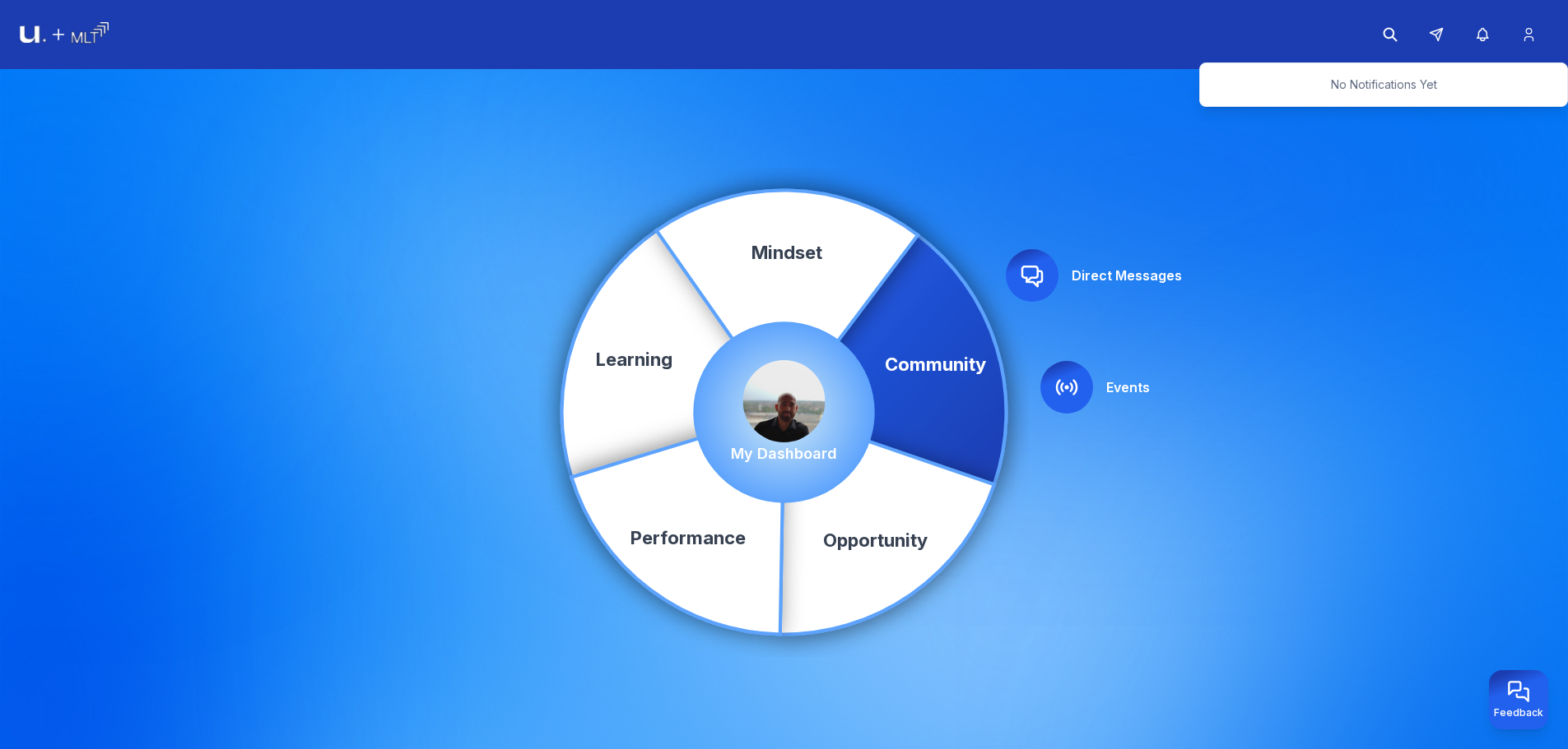
drag, startPoint x: 1040, startPoint y: 157, endPoint x: 1046, endPoint y: 83, distance: 74.2
click at [1044, 152] on div "Community Learning Opportunity Performance Mindset Direct Messages Events My Da…" at bounding box center [784, 412] width 1568 height 687
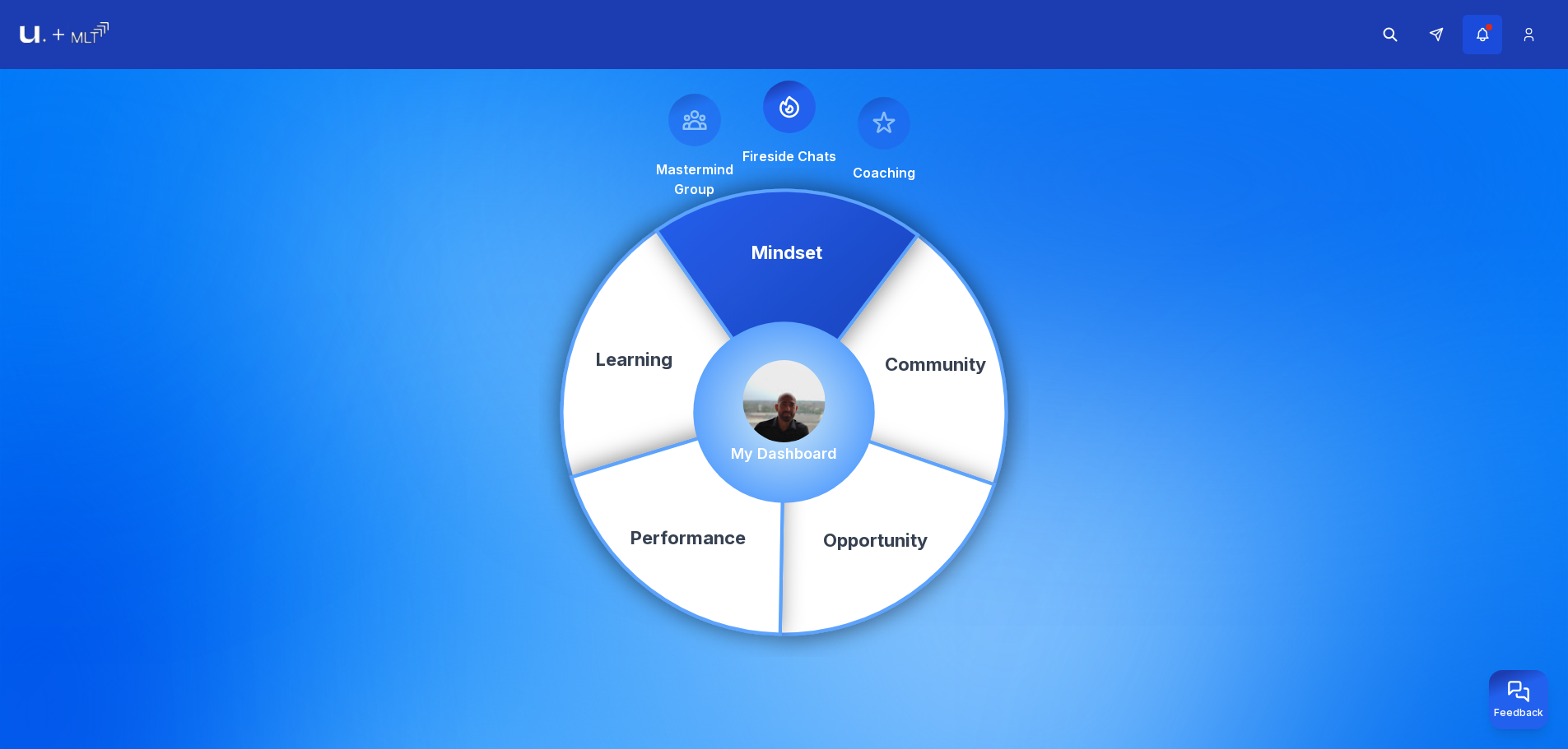
click at [1496, 41] on button "button" at bounding box center [1482, 34] width 39 height 39
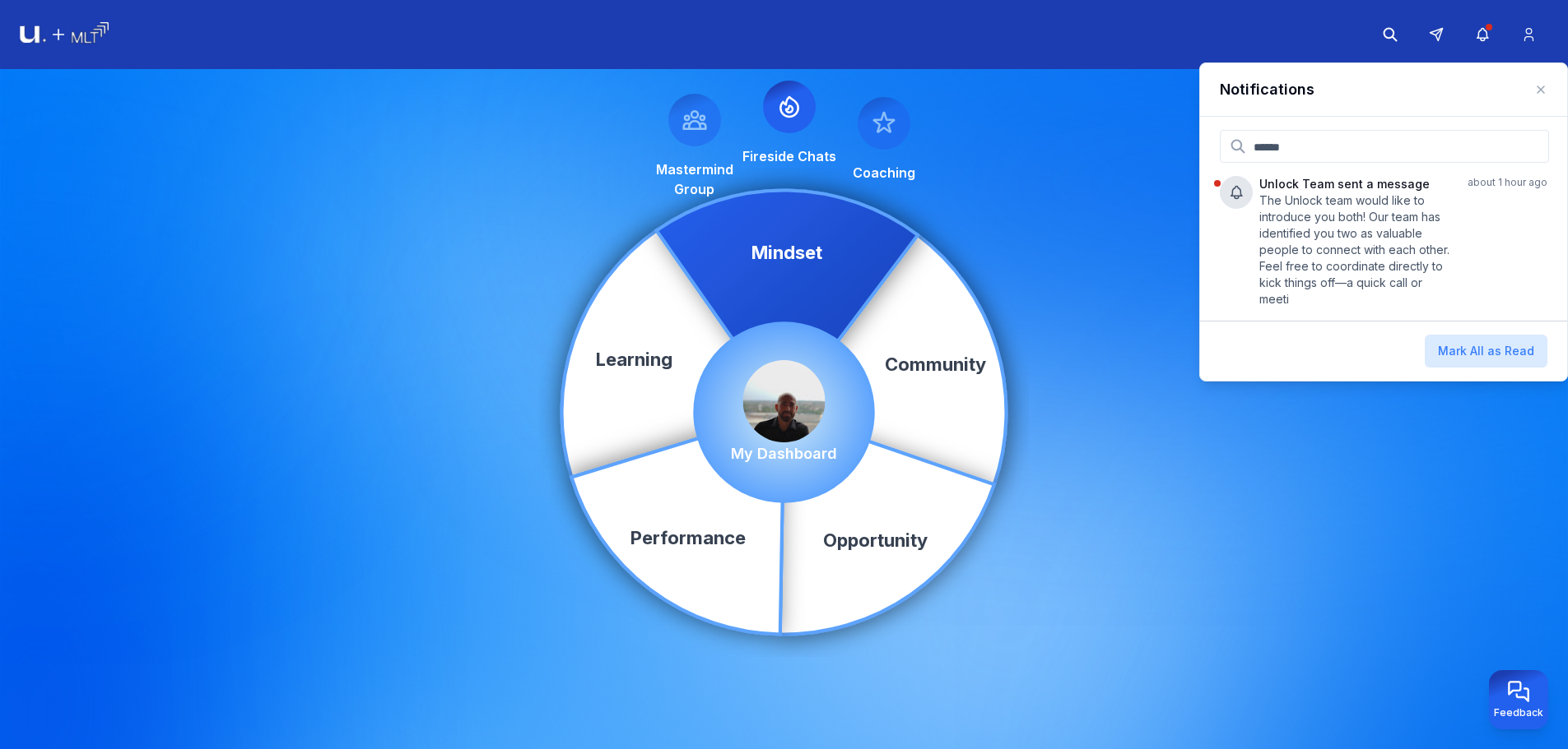
click at [1040, 144] on div "Community Learning Opportunity Performance Mindset Mastermind Group Fireside Ch…" at bounding box center [784, 412] width 1568 height 687
